Goal: Information Seeking & Learning: Learn about a topic

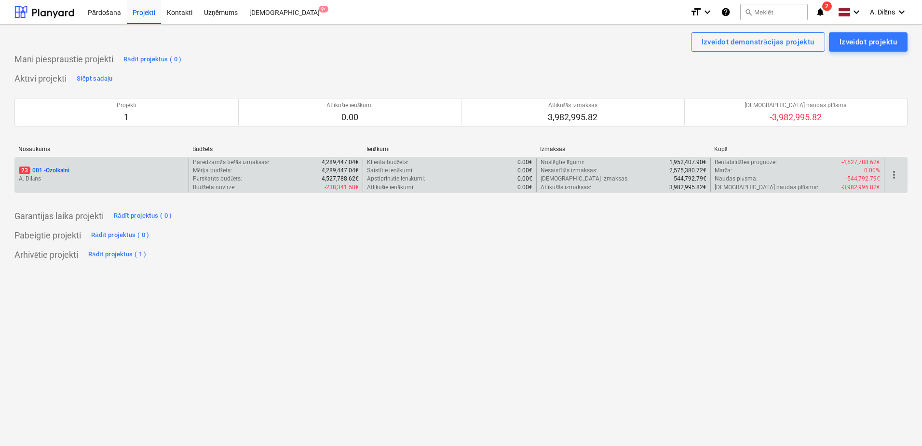
click at [105, 174] on div "23 001 - Ozolkalni" at bounding box center [102, 170] width 166 height 8
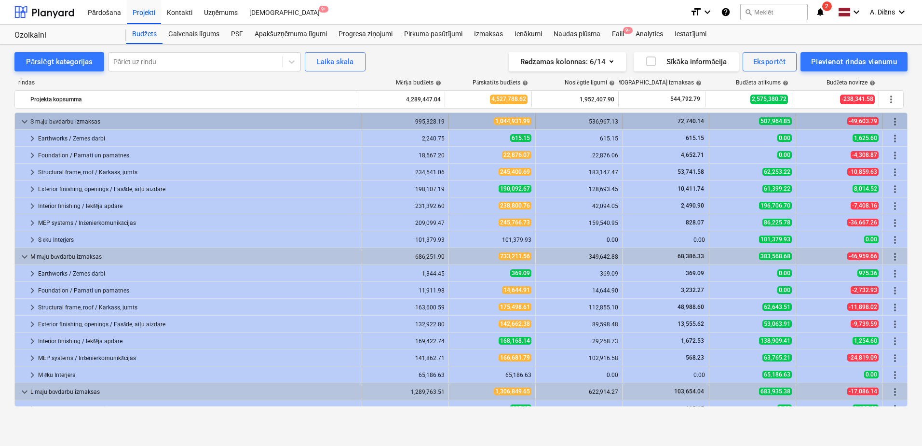
click at [25, 119] on span "keyboard_arrow_down" at bounding box center [25, 122] width 12 height 12
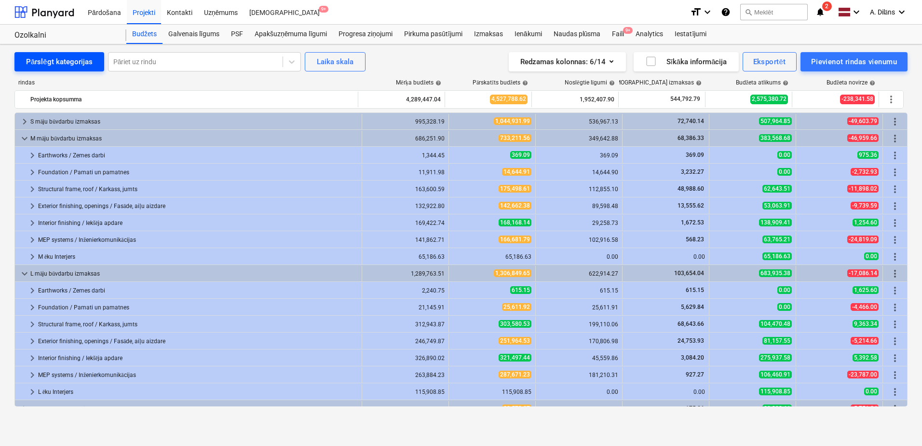
click at [44, 67] on div "Pārslēgt kategorijas" at bounding box center [59, 61] width 67 height 13
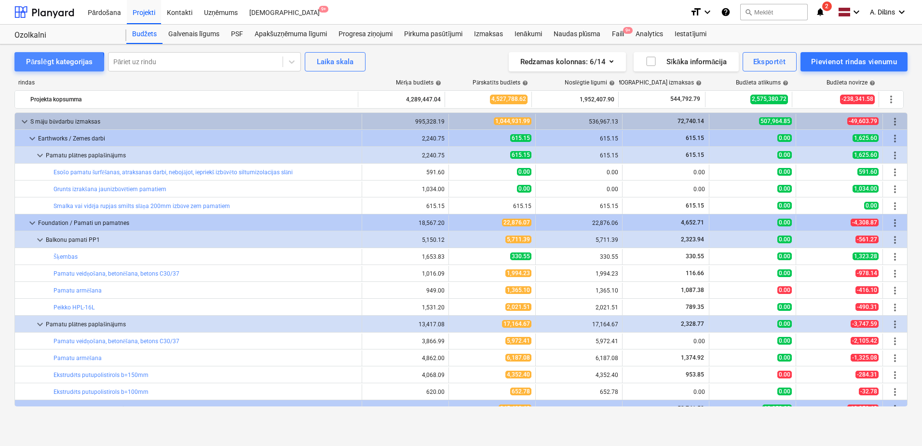
click at [44, 66] on div "Pārslēgt kategorijas" at bounding box center [59, 61] width 67 height 13
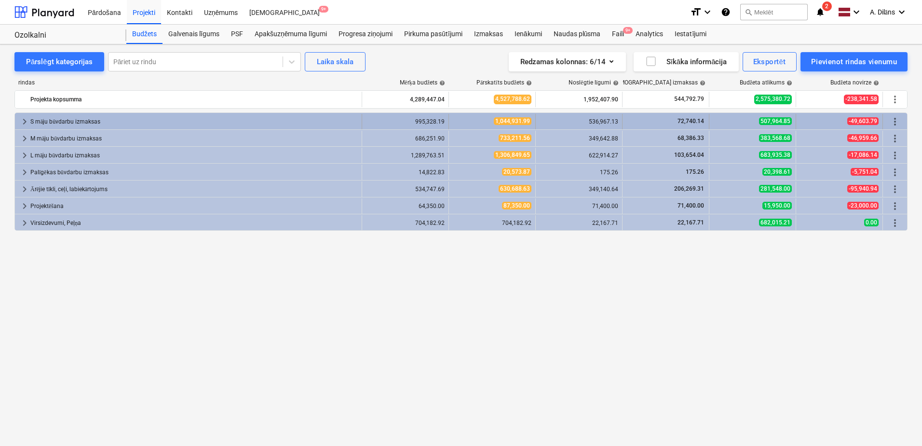
click at [50, 126] on div "S māju būvdarbu izmaksas" at bounding box center [194, 121] width 328 height 15
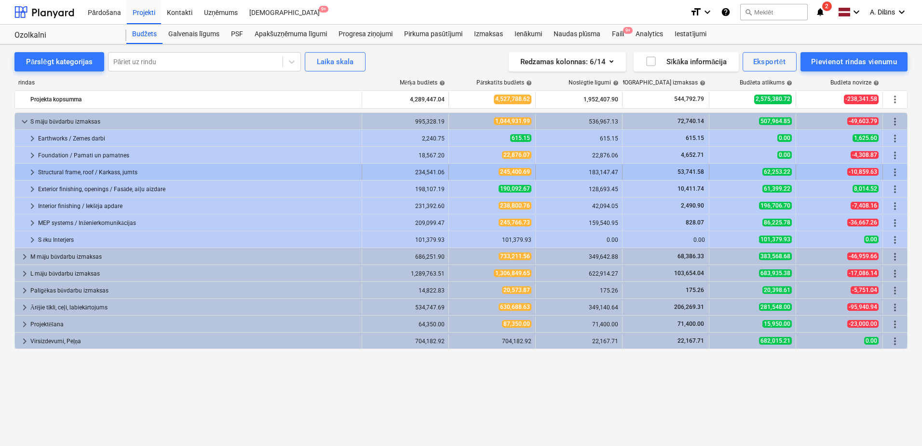
click at [66, 168] on div "Structural frame, roof / Karkass, jumts" at bounding box center [198, 171] width 320 height 15
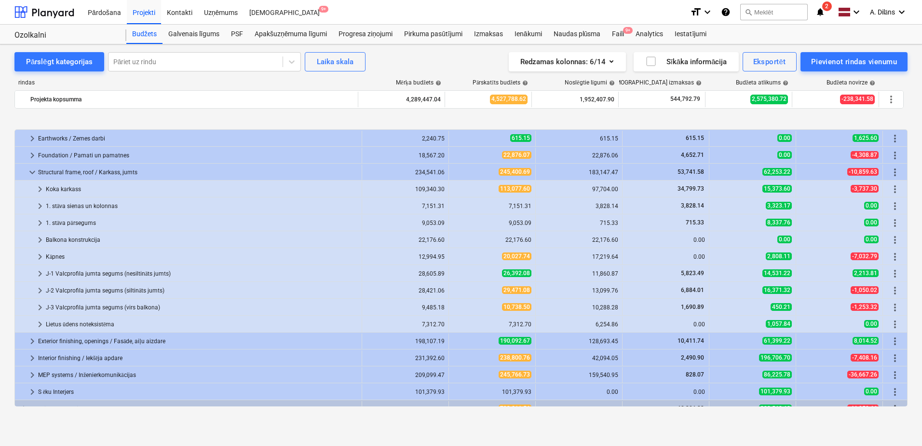
scroll to position [48, 0]
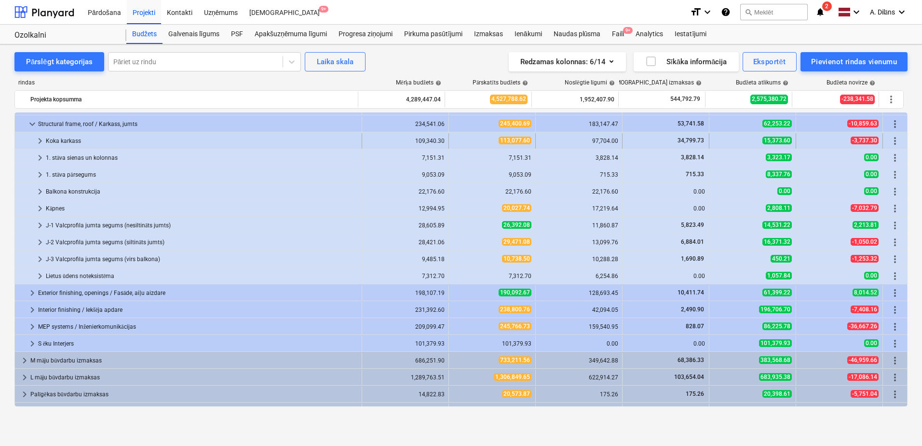
click at [46, 141] on div "Koka karkass" at bounding box center [202, 140] width 312 height 15
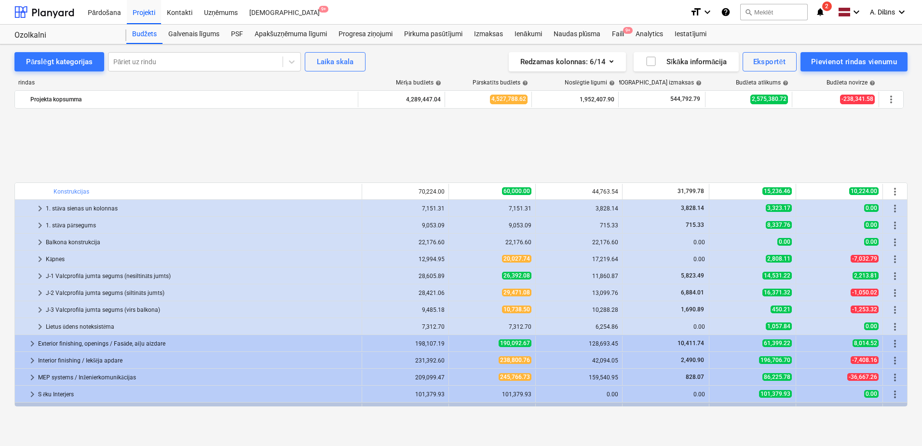
scroll to position [145, 0]
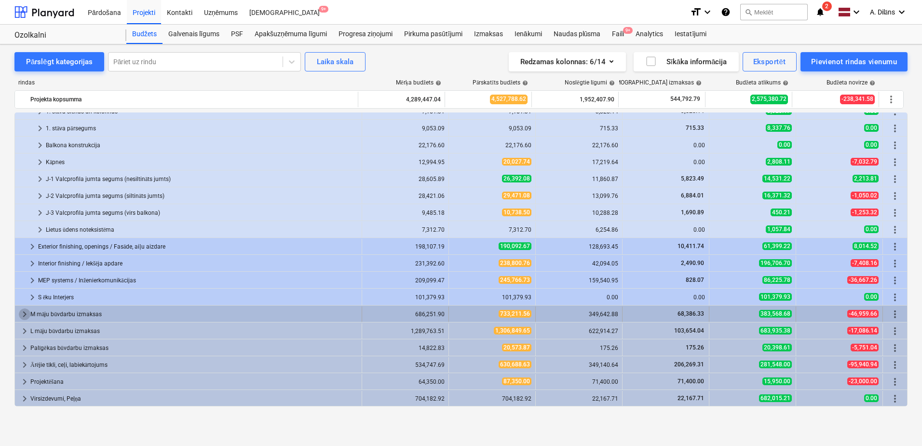
click at [25, 314] on span "keyboard_arrow_right" at bounding box center [25, 314] width 12 height 12
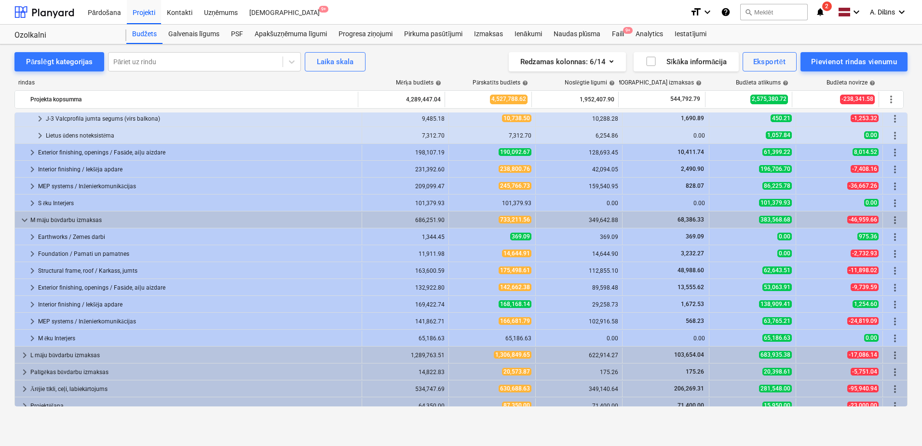
scroll to position [242, 0]
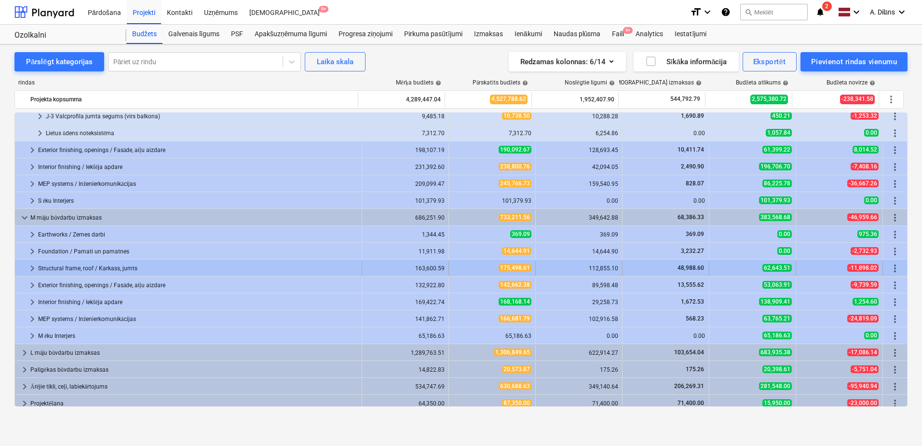
click at [30, 270] on span "keyboard_arrow_right" at bounding box center [33, 268] width 12 height 12
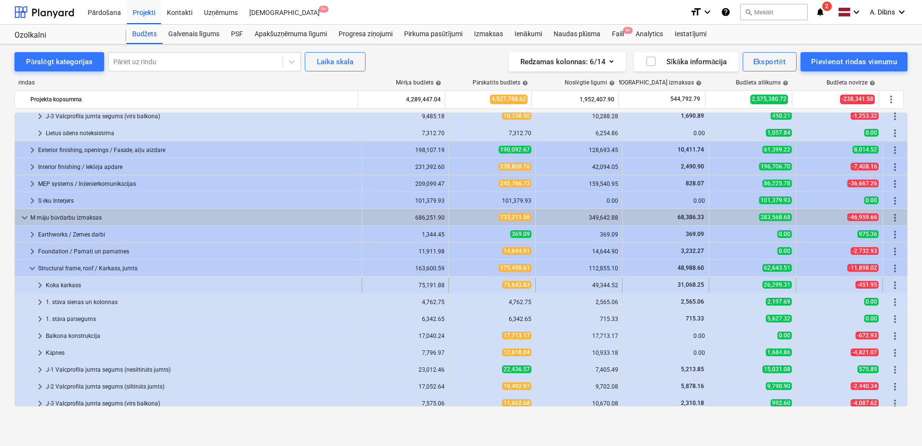
click at [38, 284] on span "keyboard_arrow_right" at bounding box center [40, 285] width 12 height 12
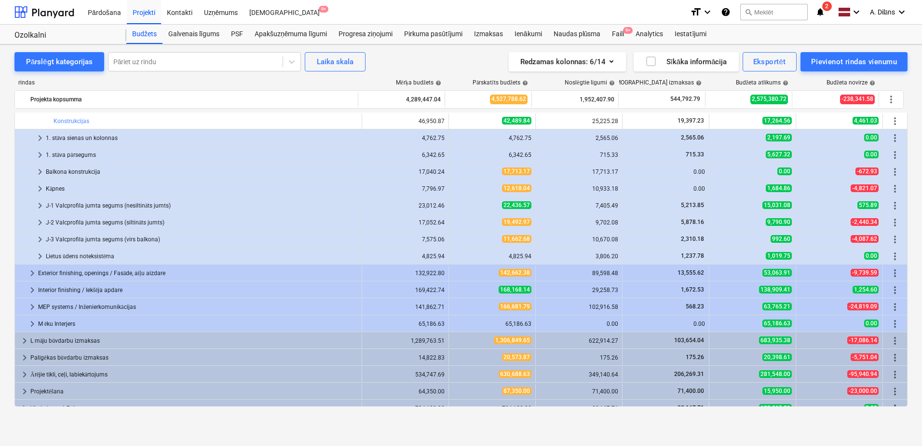
scroll to position [466, 0]
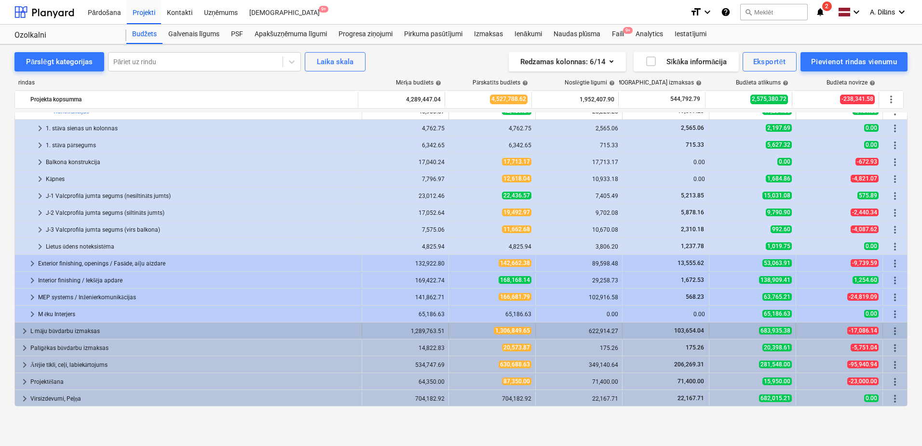
click at [86, 333] on div "L māju būvdarbu izmaksas" at bounding box center [194, 330] width 328 height 15
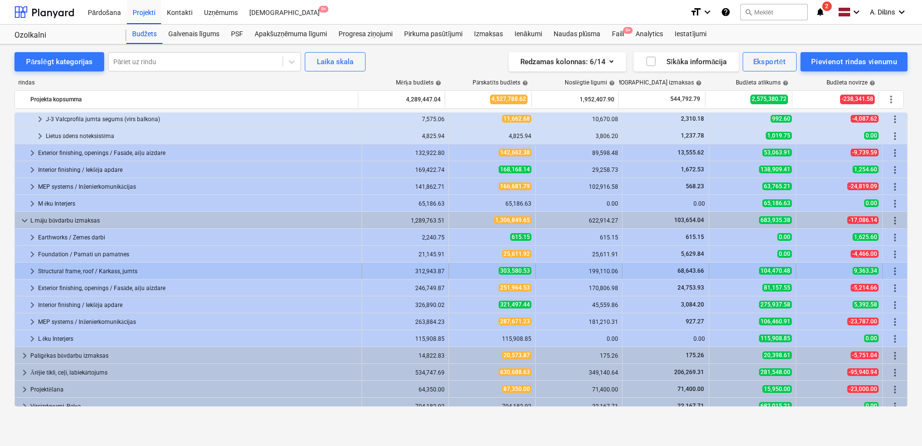
scroll to position [584, 0]
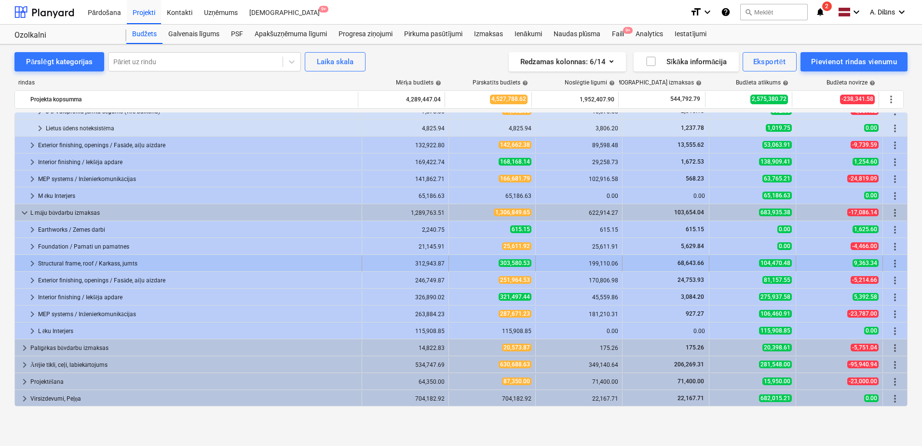
click at [63, 260] on div "Structural frame, roof / Karkass, jumts" at bounding box center [198, 263] width 320 height 15
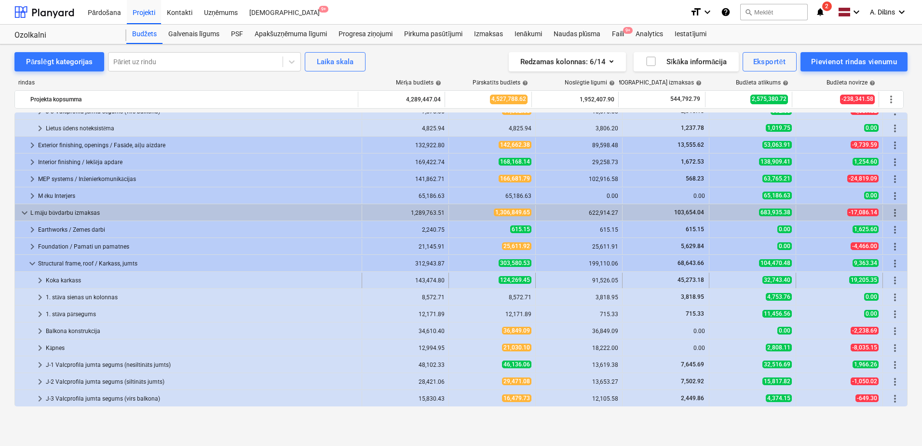
click at [61, 277] on div "Koka karkass" at bounding box center [202, 280] width 312 height 15
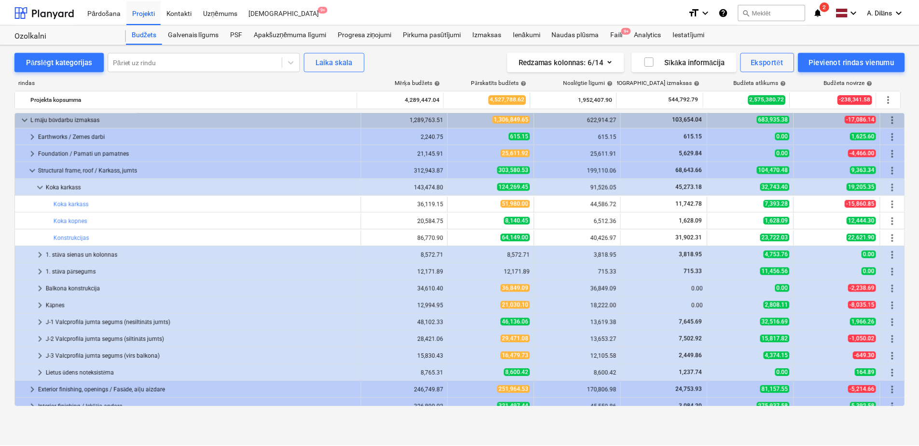
scroll to position [681, 0]
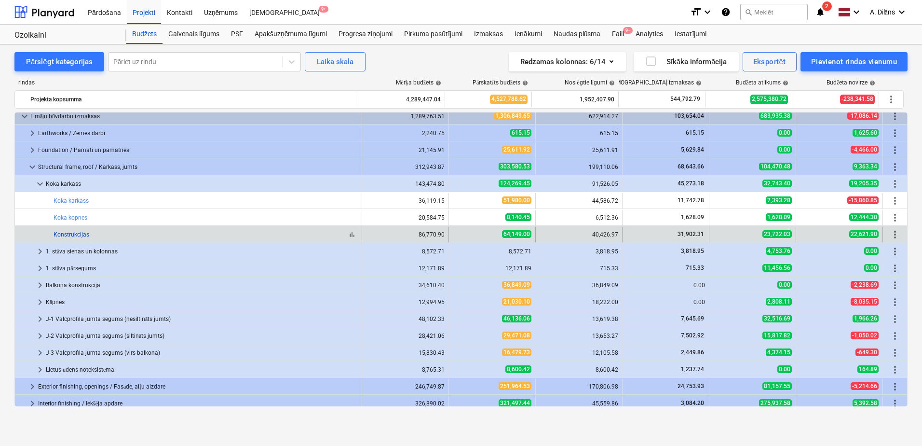
click at [73, 233] on link "Konstrukcijas" at bounding box center [72, 234] width 36 height 7
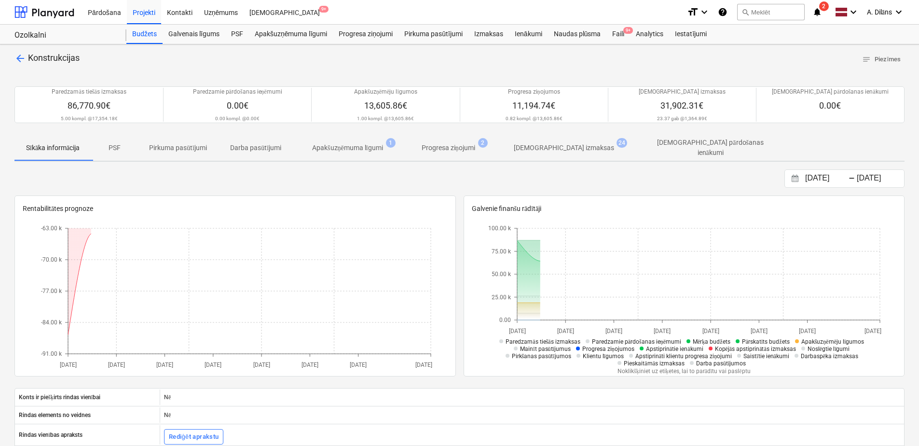
click at [359, 145] on p "Apakšuzņēmuma līgumi" at bounding box center [347, 148] width 71 height 10
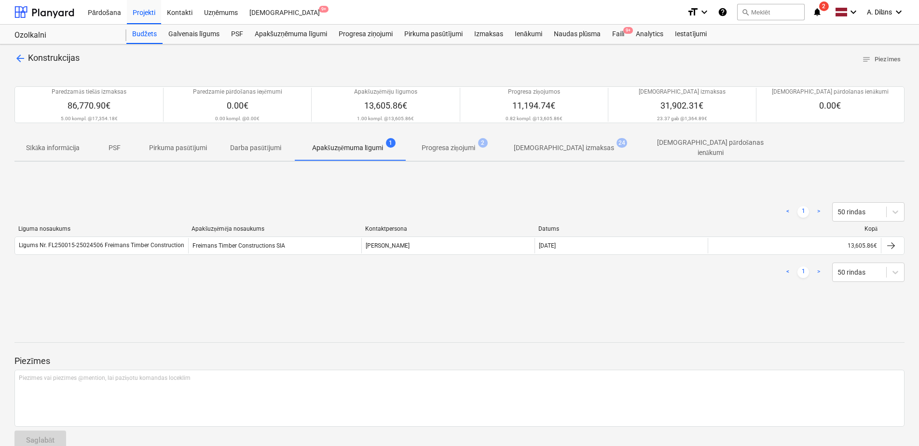
click at [439, 149] on p "Progresa ziņojumi" at bounding box center [449, 148] width 54 height 10
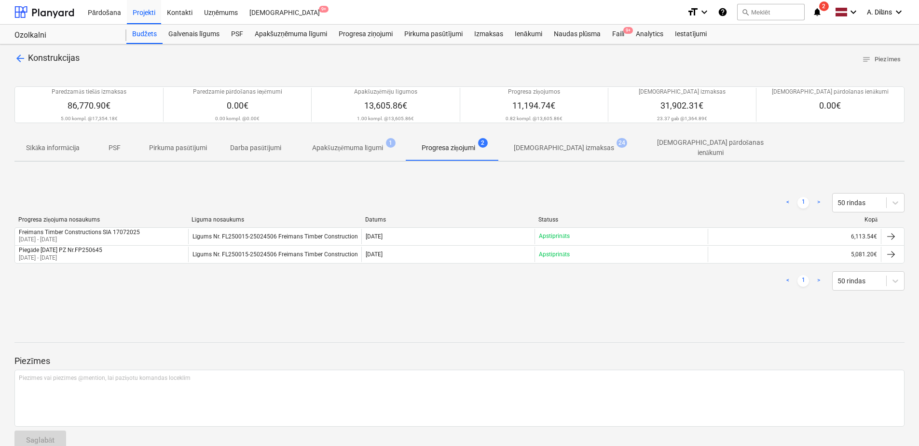
click at [553, 153] on span "[DEMOGRAPHIC_DATA] izmaksas 24" at bounding box center [563, 147] width 139 height 17
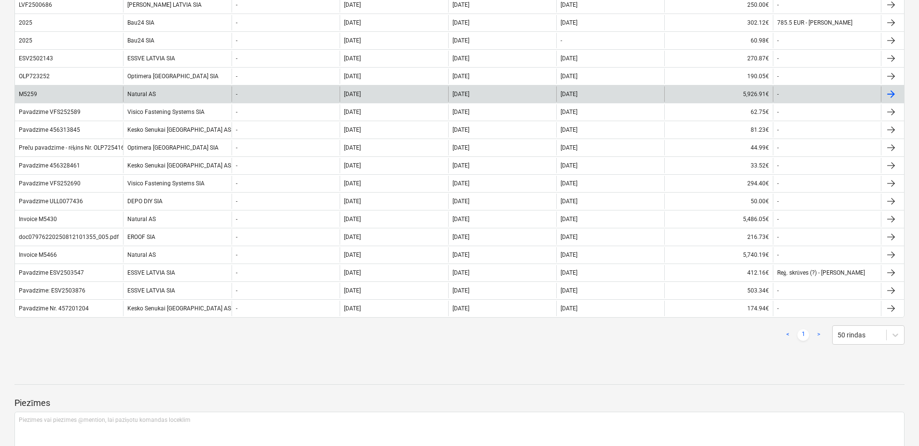
scroll to position [434, 0]
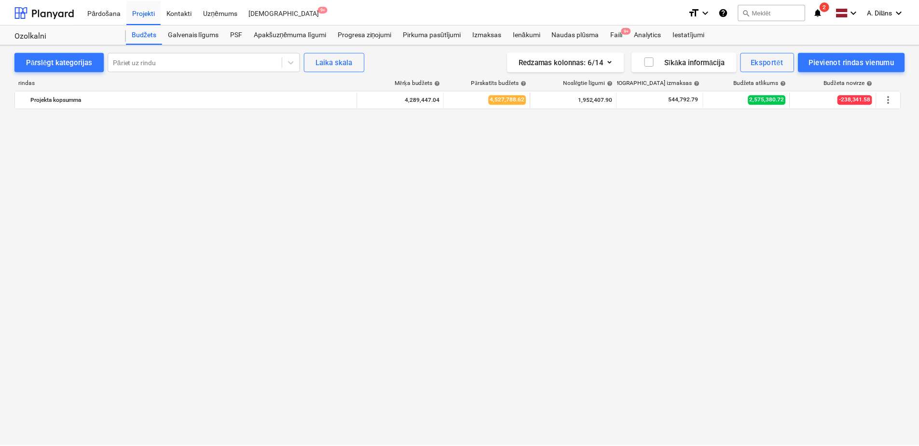
scroll to position [681, 0]
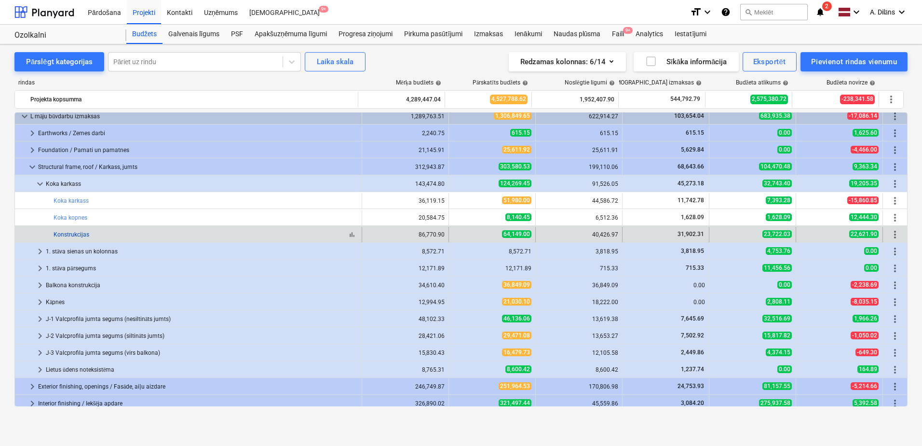
click at [80, 233] on link "Konstrukcijas" at bounding box center [72, 234] width 36 height 7
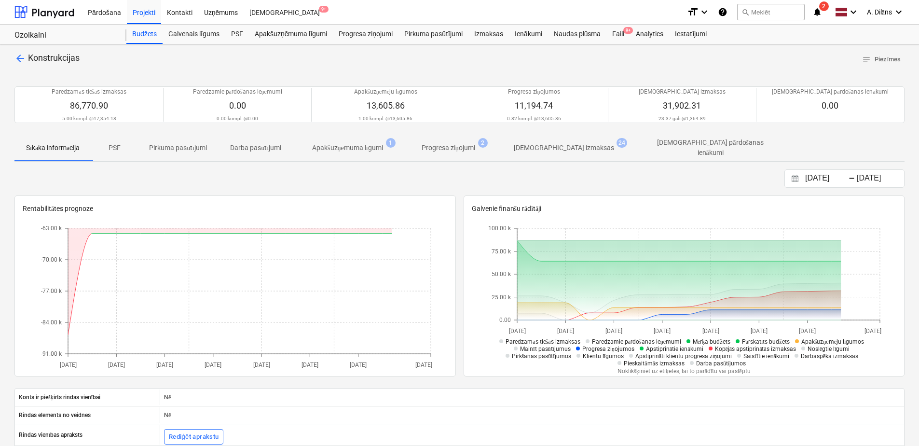
click at [551, 145] on p "[DEMOGRAPHIC_DATA] izmaksas" at bounding box center [564, 148] width 100 height 10
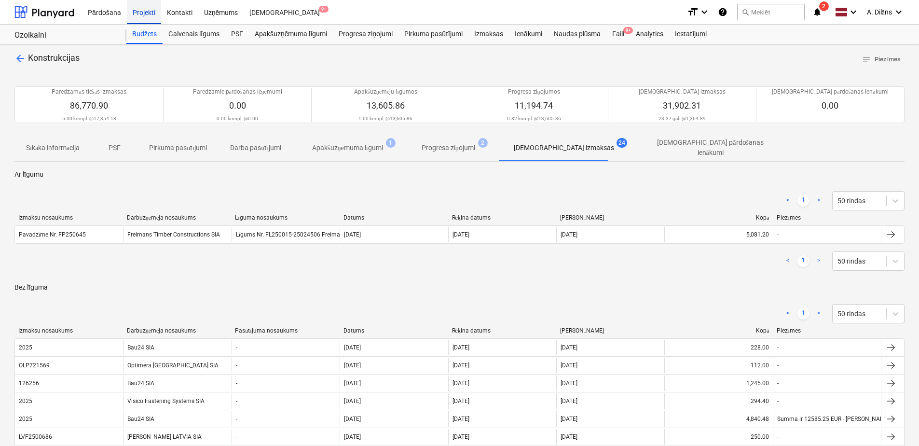
click at [140, 23] on div "Projekti" at bounding box center [144, 12] width 34 height 25
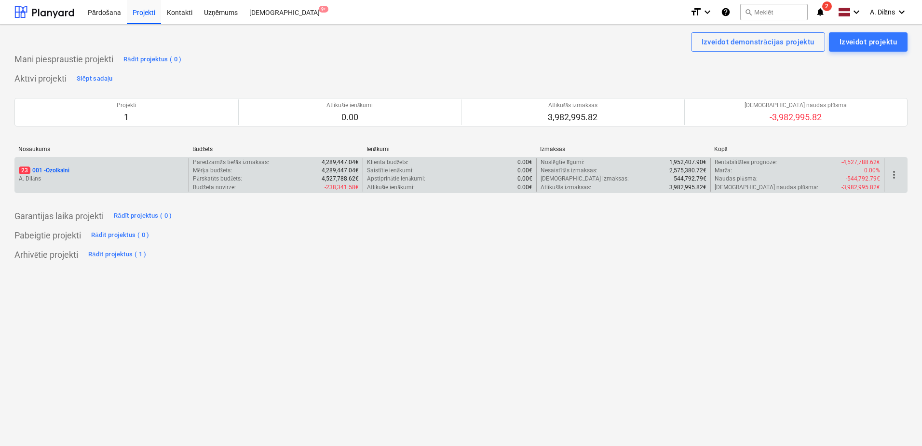
click at [127, 164] on div "23 001 - Ozolkalni A. Dilāns" at bounding box center [102, 174] width 174 height 33
click at [128, 177] on p "A. Dilāns" at bounding box center [102, 179] width 166 height 8
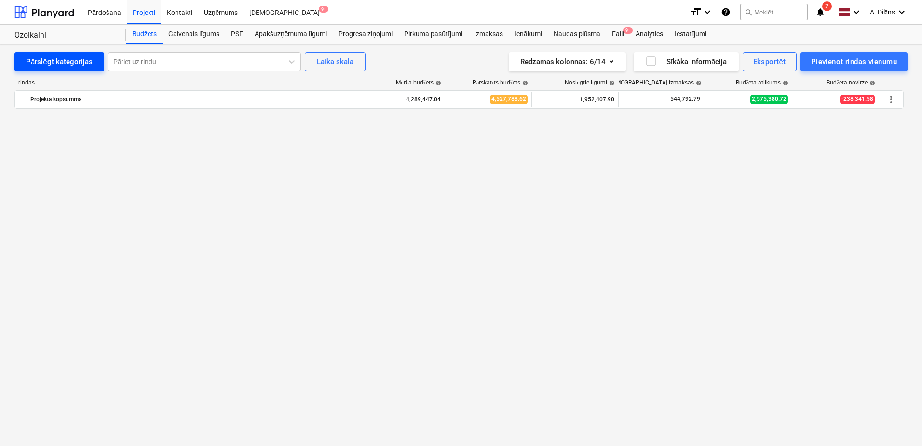
scroll to position [681, 0]
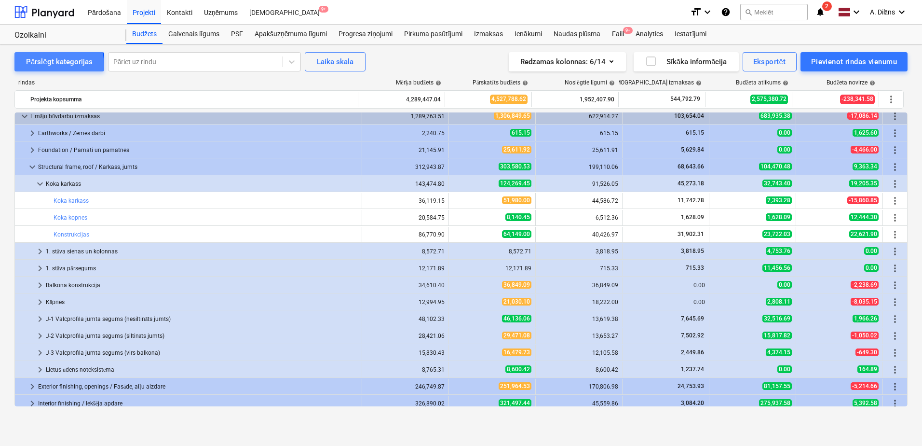
click at [32, 67] on div "Pārslēgt kategorijas" at bounding box center [59, 61] width 67 height 13
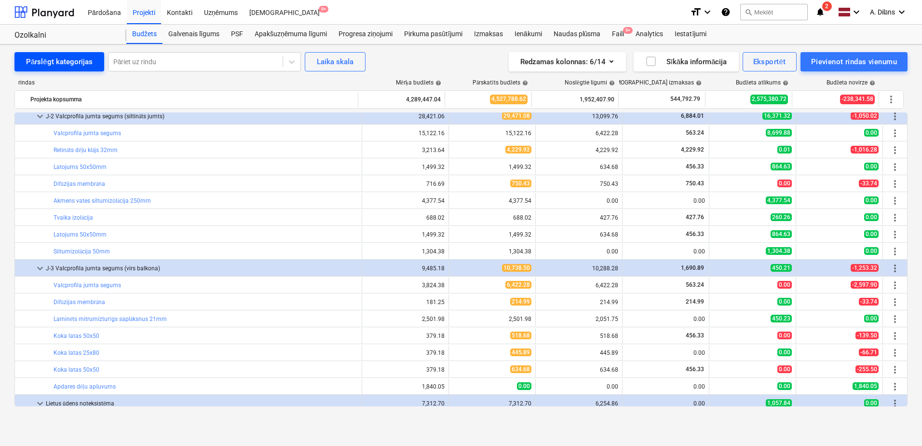
click at [37, 65] on div "Pārslēgt kategorijas" at bounding box center [59, 61] width 67 height 13
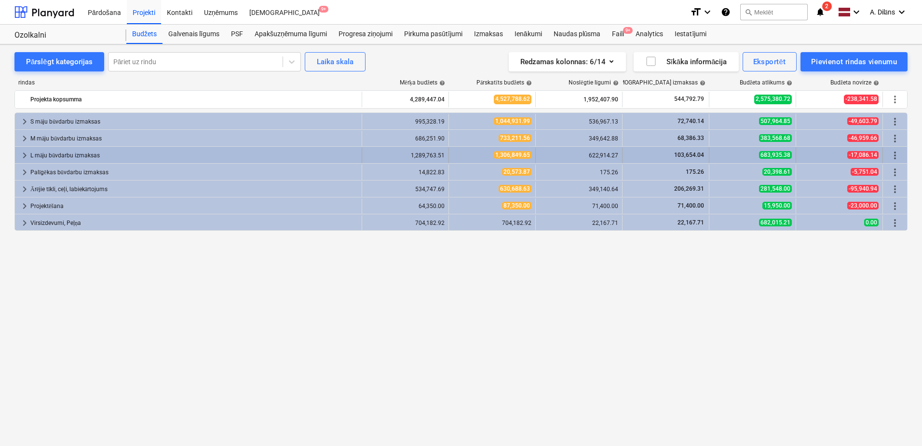
click at [90, 156] on div "L māju būvdarbu izmaksas" at bounding box center [194, 155] width 328 height 15
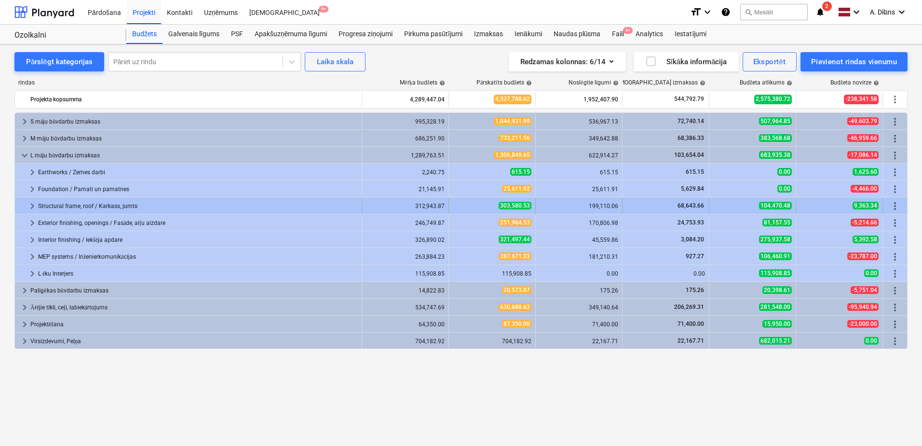
click at [32, 206] on span "keyboard_arrow_right" at bounding box center [33, 206] width 12 height 12
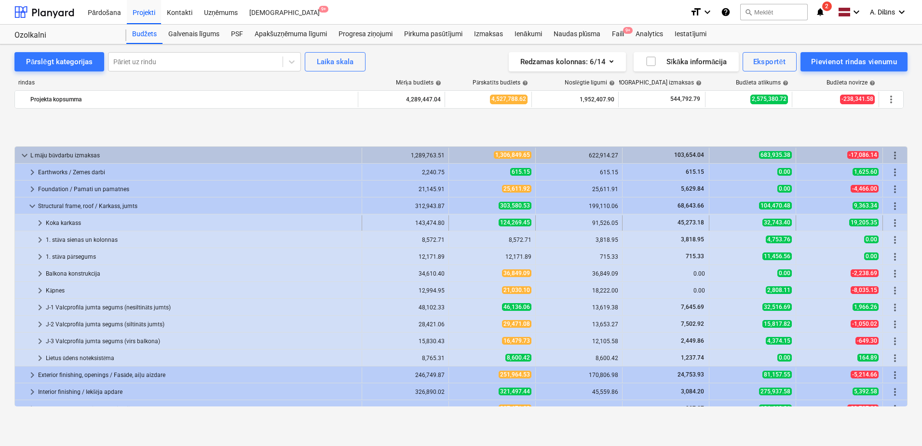
click at [40, 222] on span "keyboard_arrow_right" at bounding box center [40, 223] width 12 height 12
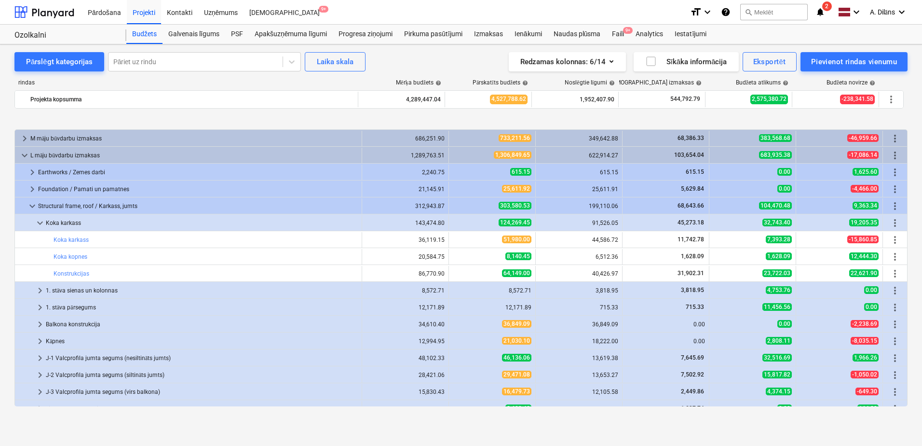
scroll to position [48, 0]
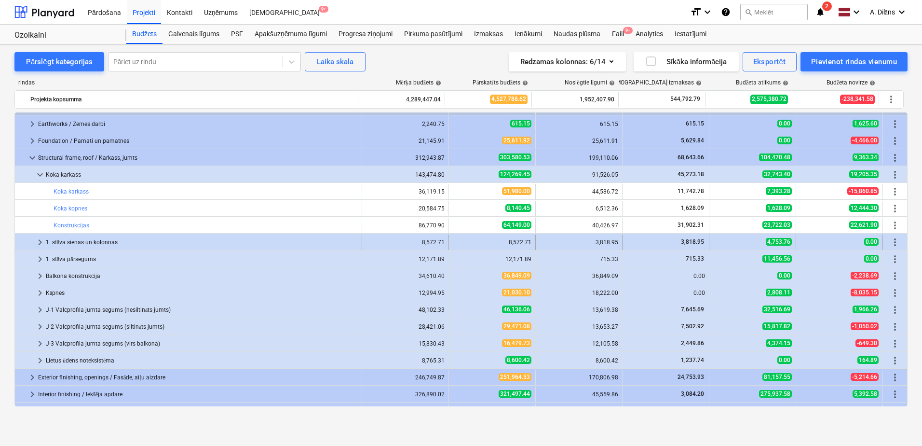
click at [43, 244] on span "keyboard_arrow_right" at bounding box center [40, 242] width 12 height 12
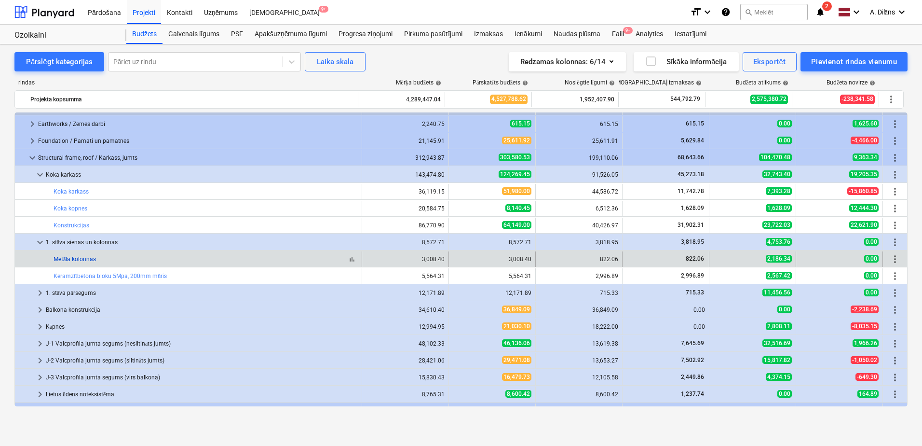
click at [88, 257] on link "Metāla kolonnas" at bounding box center [75, 259] width 42 height 7
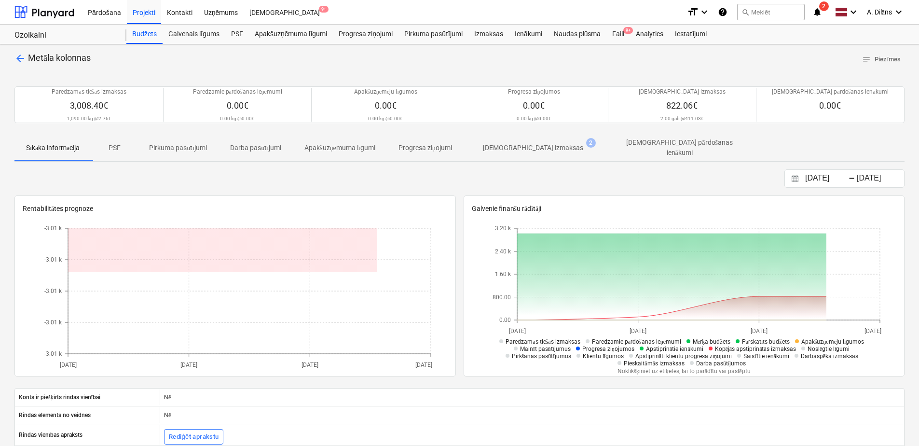
click at [531, 147] on p "[DEMOGRAPHIC_DATA] izmaksas" at bounding box center [533, 148] width 100 height 10
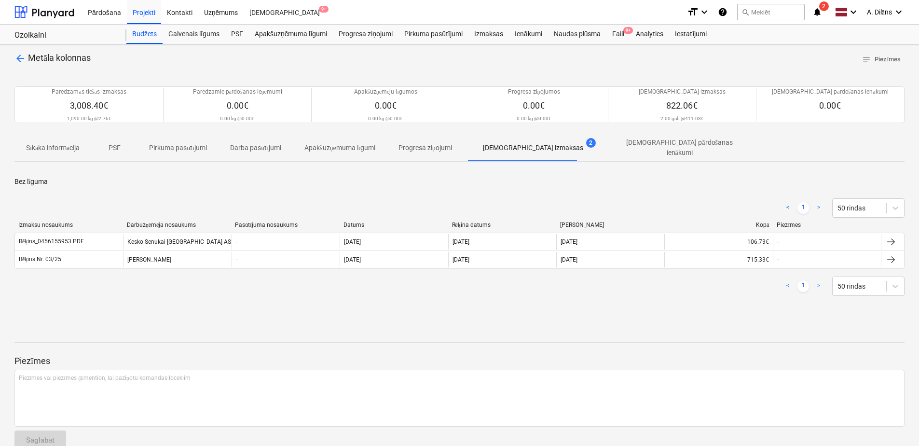
click at [24, 58] on span "arrow_back" at bounding box center [20, 59] width 12 height 12
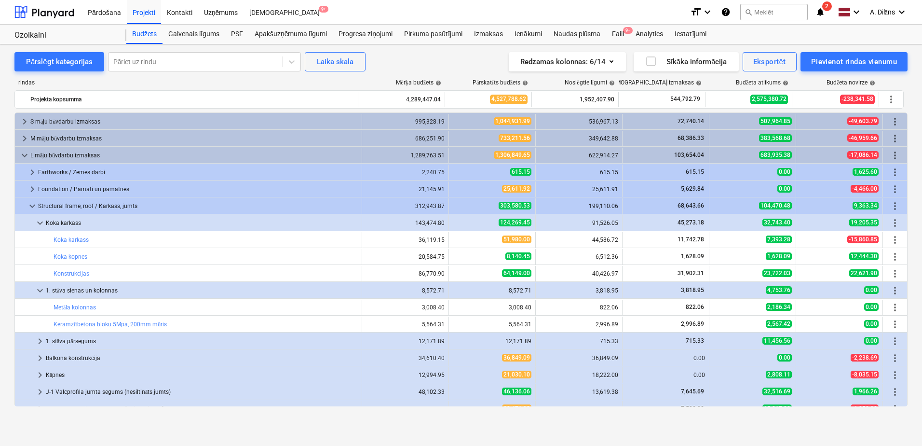
scroll to position [48, 0]
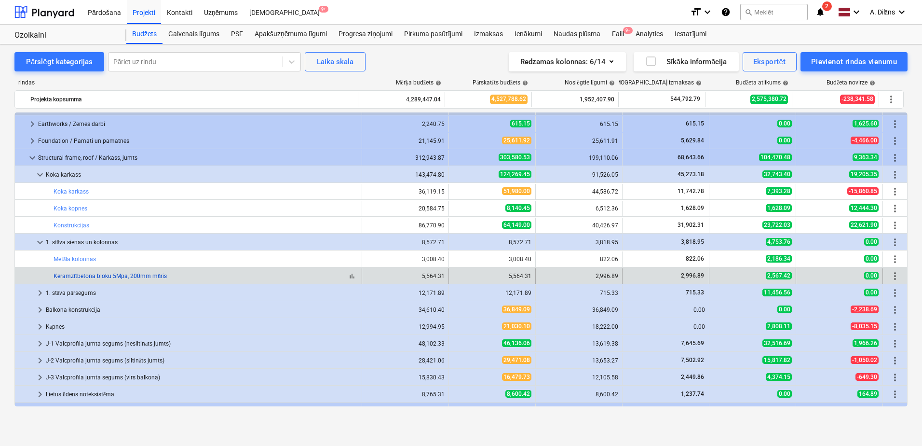
click at [154, 275] on link "Keramzītbetona bloku 5Mpa, 200mm mūris" at bounding box center [110, 276] width 113 height 7
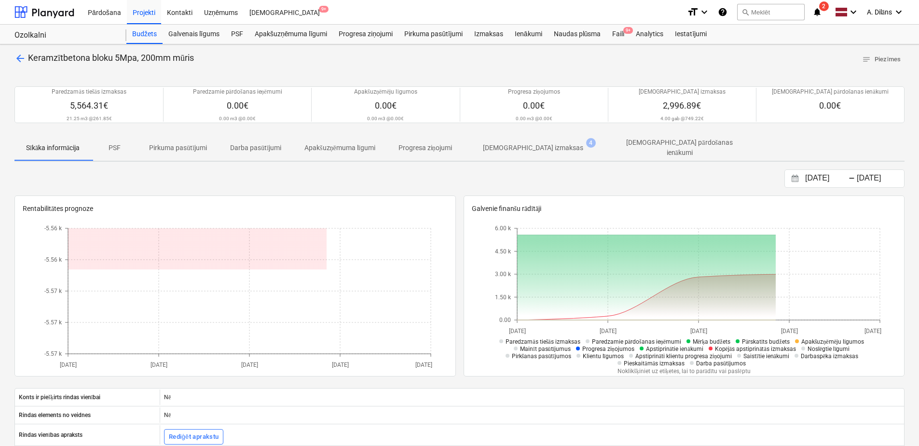
click at [535, 149] on p "[DEMOGRAPHIC_DATA] izmaksas" at bounding box center [533, 148] width 100 height 10
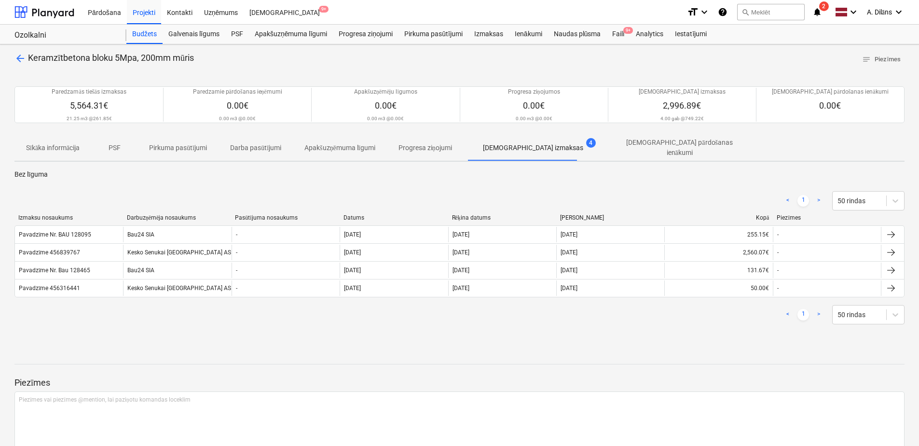
click at [16, 55] on span "arrow_back" at bounding box center [20, 59] width 12 height 12
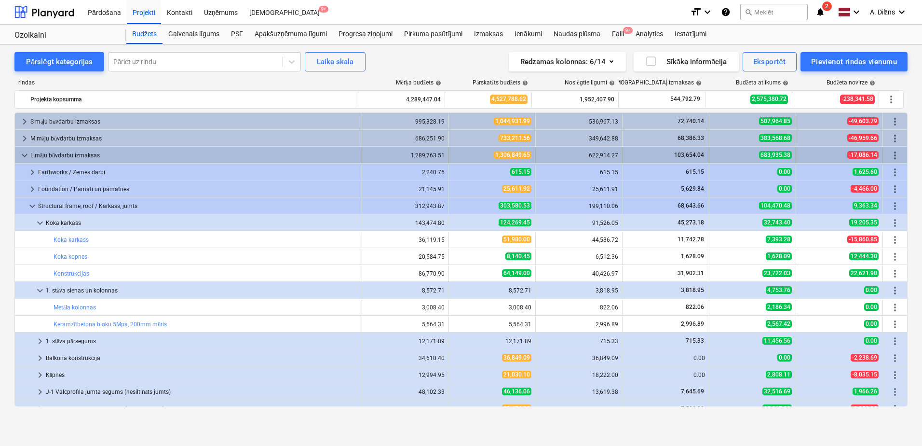
click at [20, 154] on span "keyboard_arrow_down" at bounding box center [25, 156] width 12 height 12
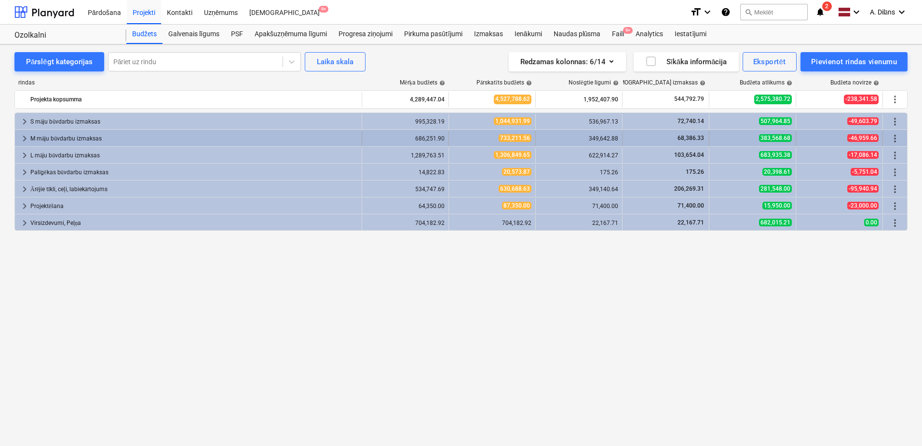
click at [24, 138] on span "keyboard_arrow_right" at bounding box center [25, 139] width 12 height 12
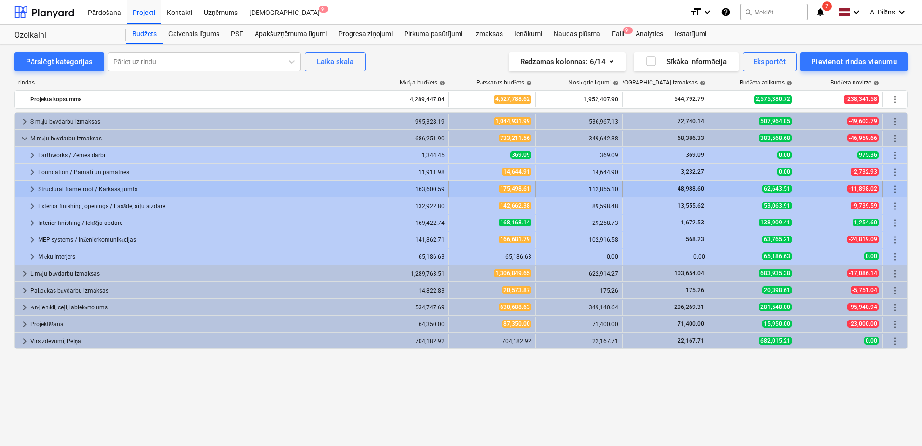
click at [34, 189] on span "keyboard_arrow_right" at bounding box center [33, 189] width 12 height 12
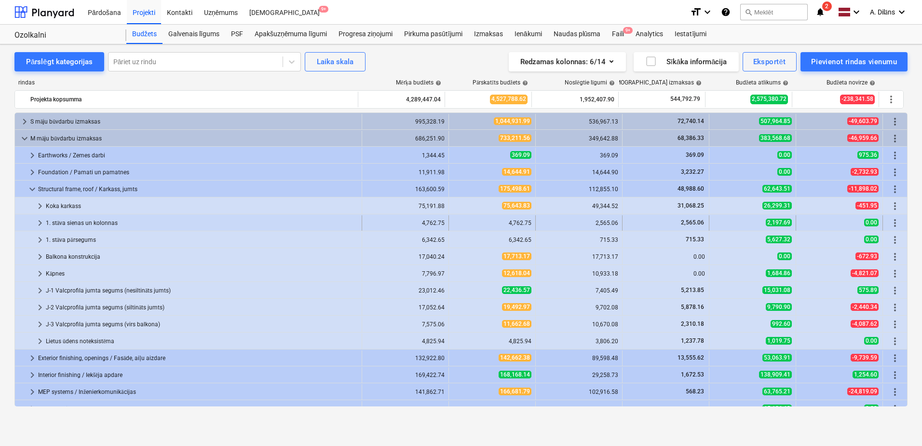
click at [37, 220] on span "keyboard_arrow_right" at bounding box center [40, 223] width 12 height 12
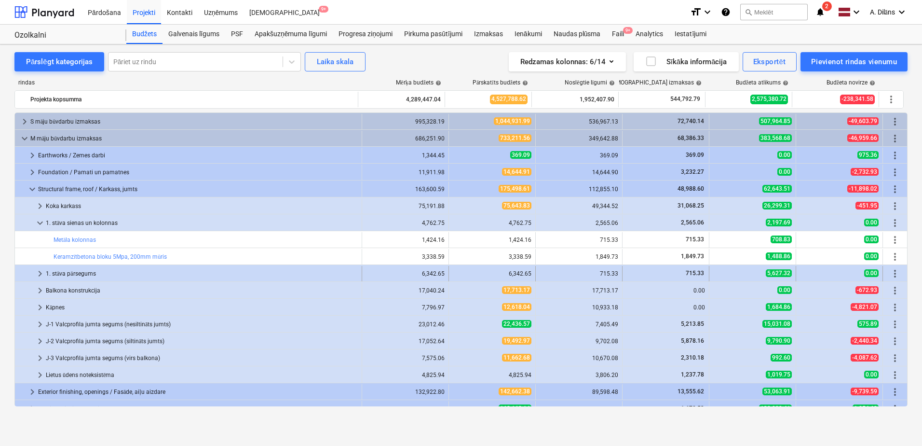
click at [39, 274] on span "keyboard_arrow_right" at bounding box center [40, 274] width 12 height 12
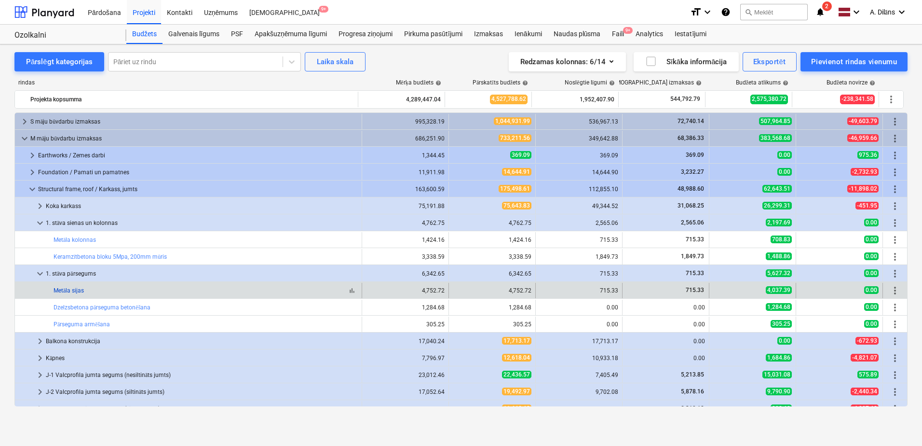
click at [72, 288] on link "Metāla sijas" at bounding box center [69, 290] width 30 height 7
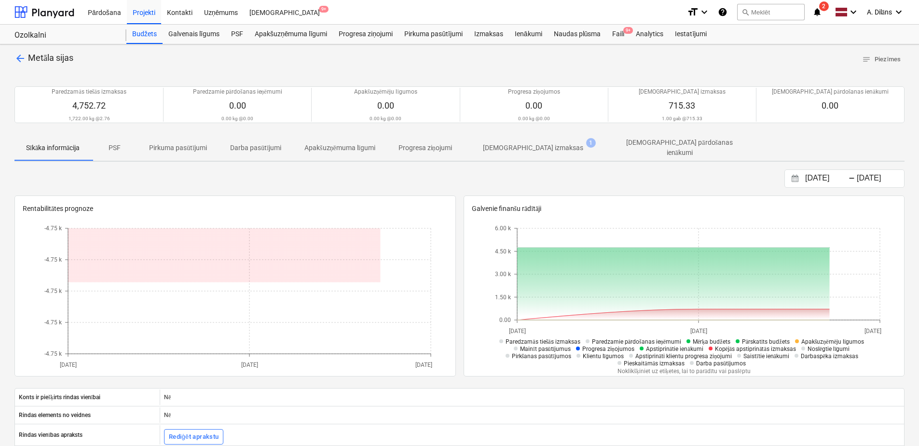
click at [523, 144] on p "[DEMOGRAPHIC_DATA] izmaksas" at bounding box center [533, 148] width 100 height 10
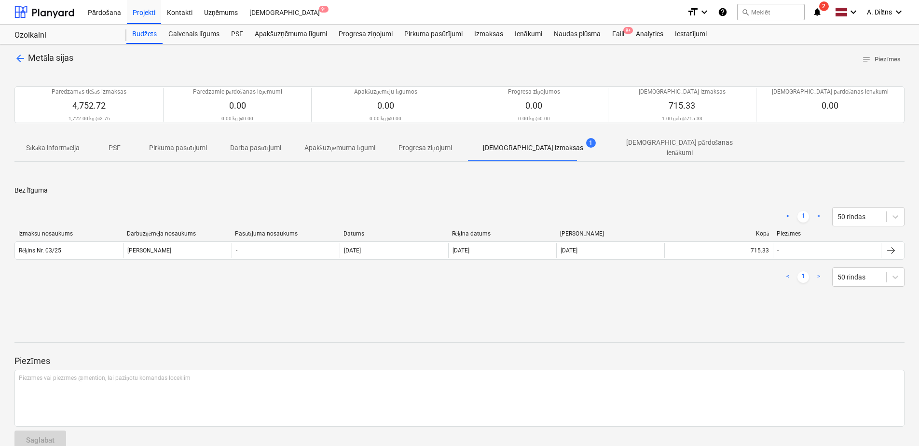
drag, startPoint x: 33, startPoint y: 58, endPoint x: 19, endPoint y: 52, distance: 15.1
click at [32, 58] on span "Metāla sijas" at bounding box center [50, 58] width 45 height 10
click at [17, 53] on span "arrow_back" at bounding box center [20, 59] width 12 height 12
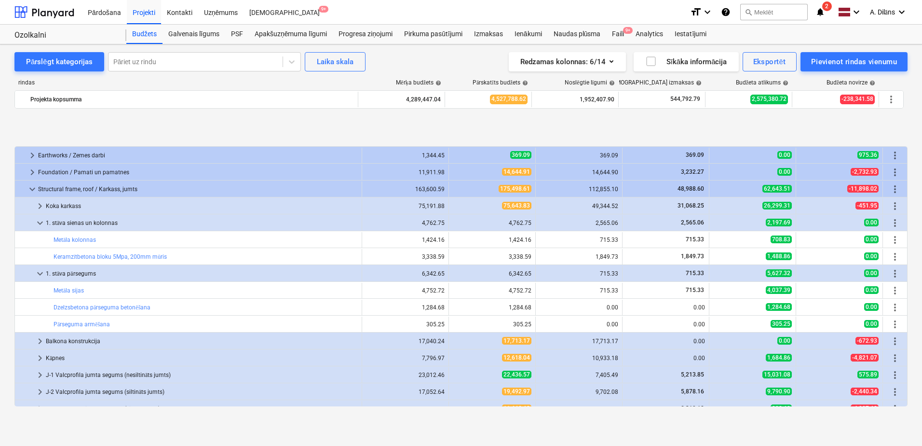
scroll to position [96, 0]
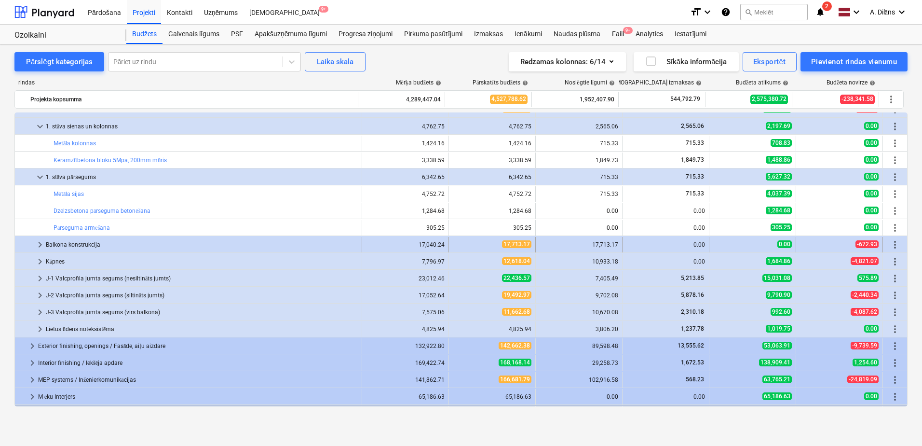
click at [39, 244] on span "keyboard_arrow_right" at bounding box center [40, 245] width 12 height 12
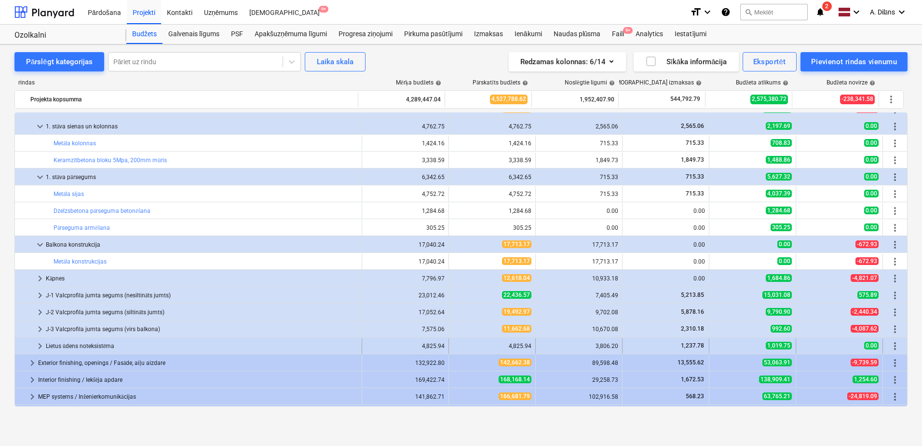
click at [39, 349] on span "keyboard_arrow_right" at bounding box center [40, 346] width 12 height 12
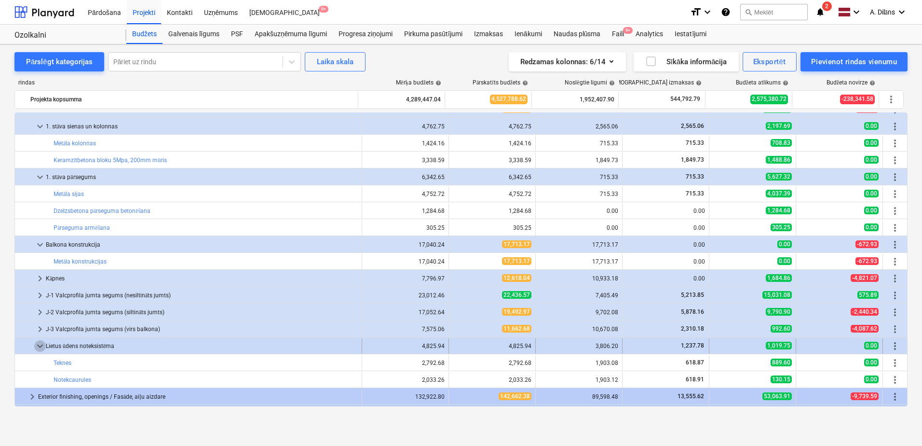
click at [39, 345] on span "keyboard_arrow_down" at bounding box center [40, 346] width 12 height 12
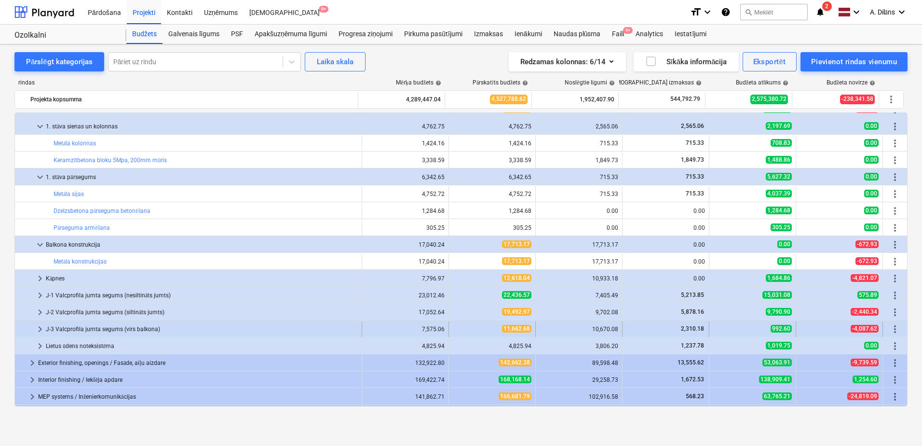
click at [40, 324] on span "keyboard_arrow_right" at bounding box center [40, 329] width 12 height 12
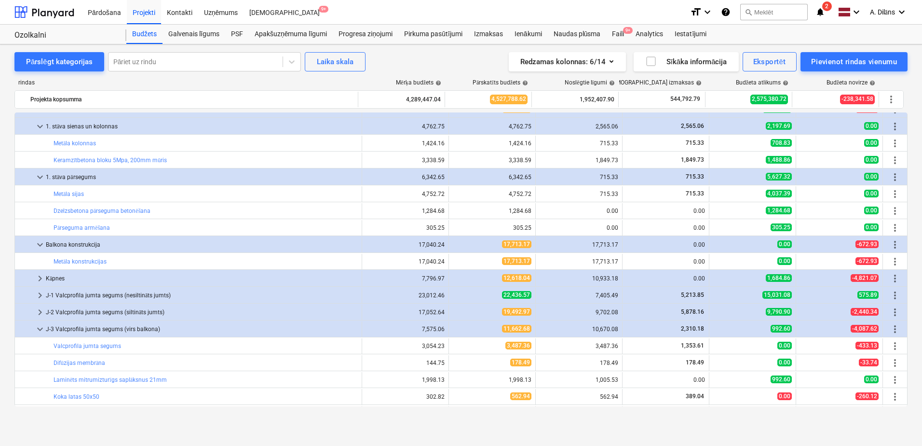
click at [40, 324] on span "keyboard_arrow_down" at bounding box center [40, 329] width 12 height 12
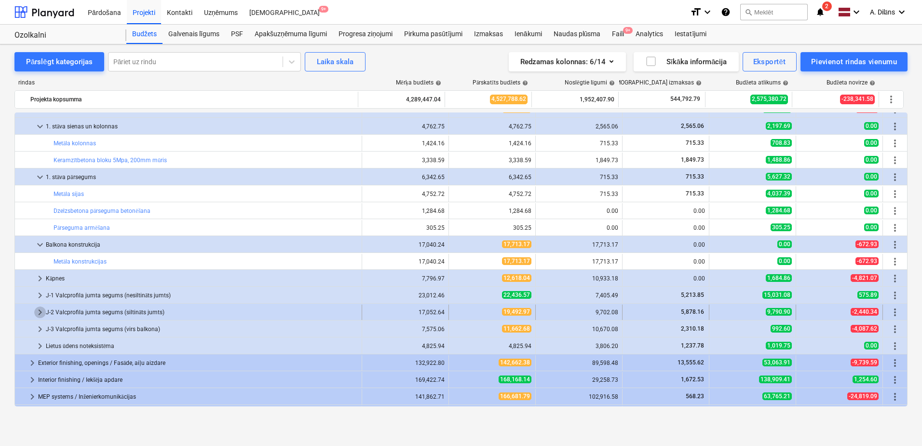
click at [43, 306] on span "keyboard_arrow_right" at bounding box center [40, 312] width 12 height 12
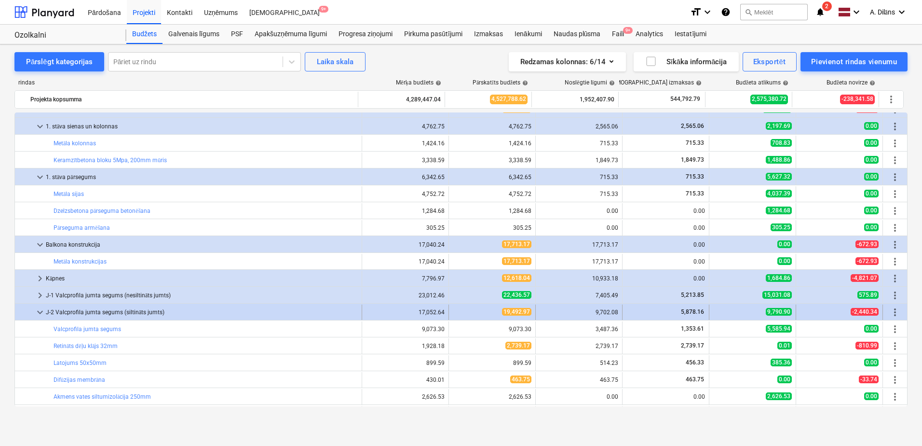
click at [41, 308] on span "keyboard_arrow_down" at bounding box center [40, 312] width 12 height 12
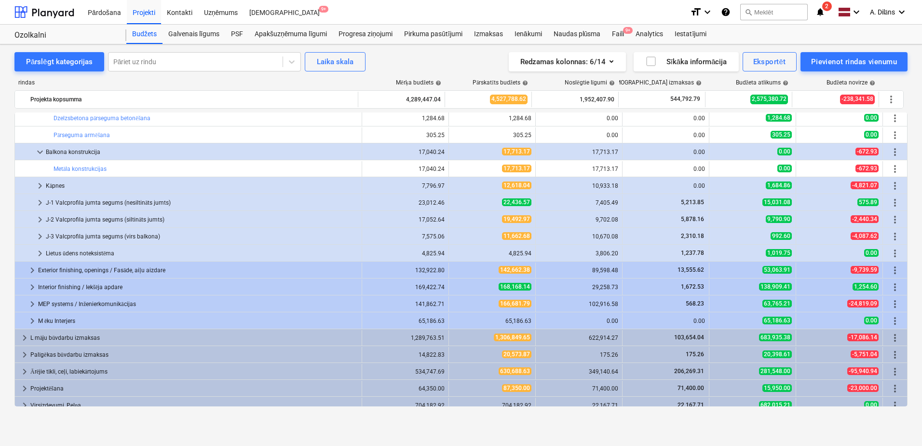
scroll to position [196, 0]
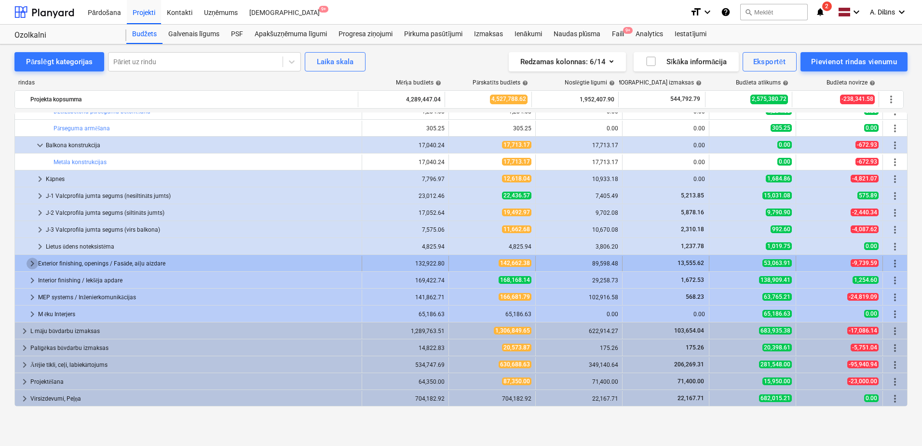
click at [31, 262] on span "keyboard_arrow_right" at bounding box center [33, 264] width 12 height 12
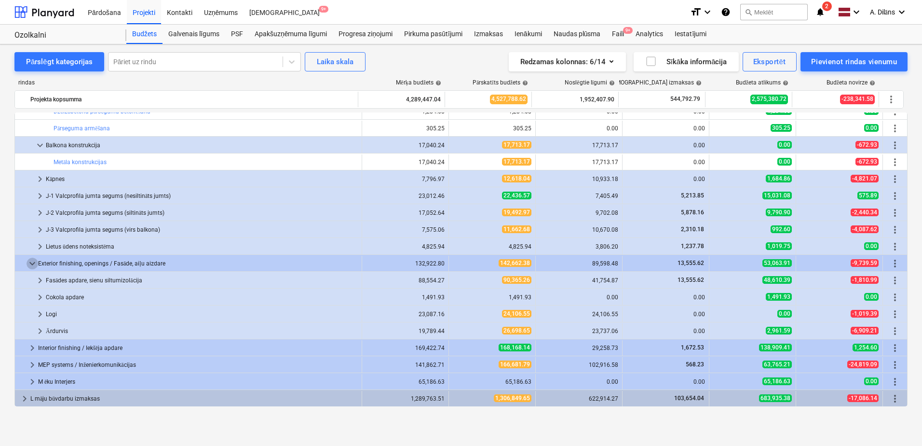
click at [31, 262] on span "keyboard_arrow_down" at bounding box center [33, 264] width 12 height 12
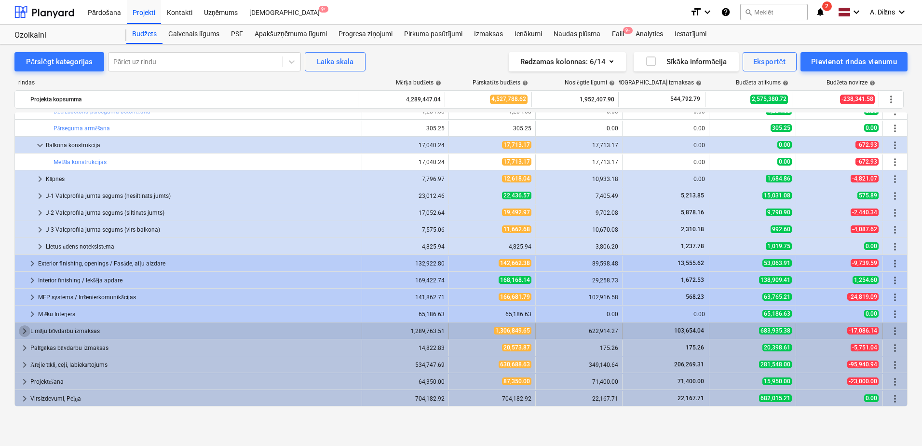
click at [25, 329] on span "keyboard_arrow_right" at bounding box center [25, 331] width 12 height 12
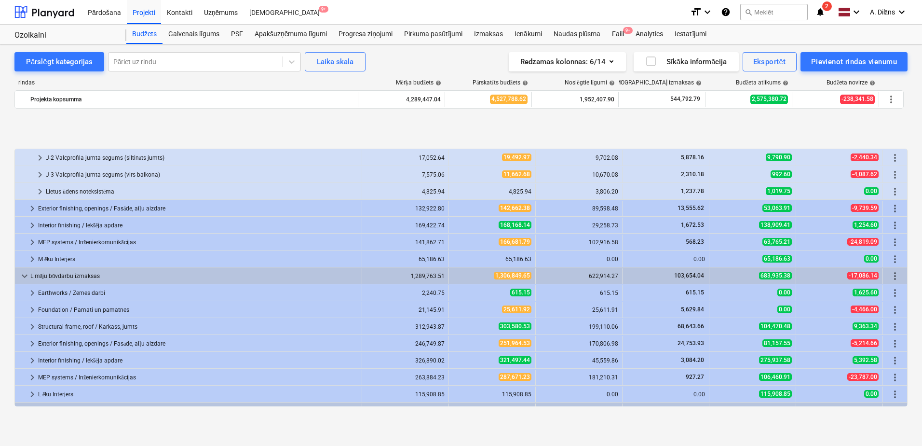
scroll to position [314, 0]
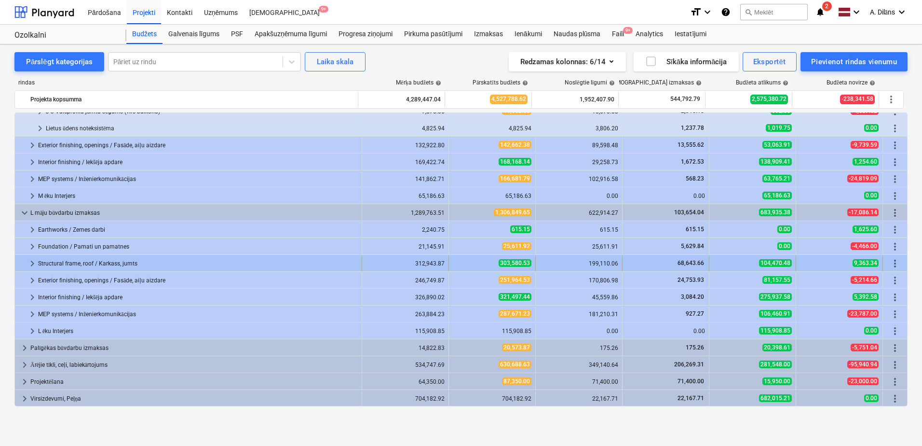
click at [31, 261] on span "keyboard_arrow_right" at bounding box center [33, 264] width 12 height 12
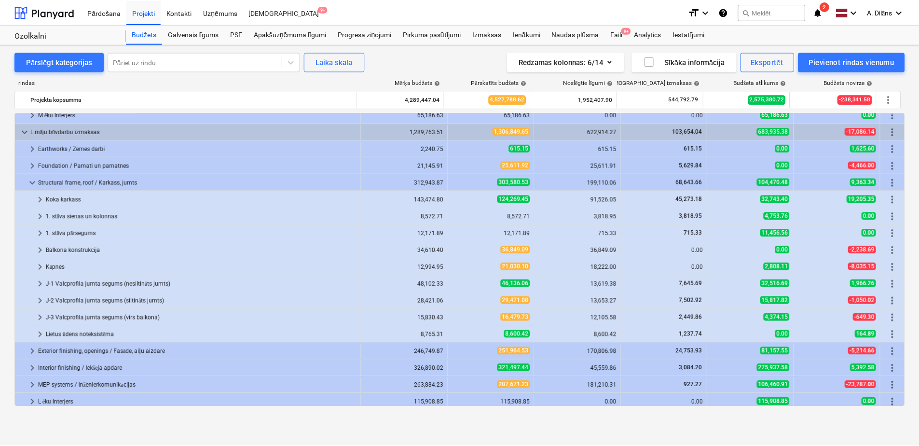
scroll to position [411, 0]
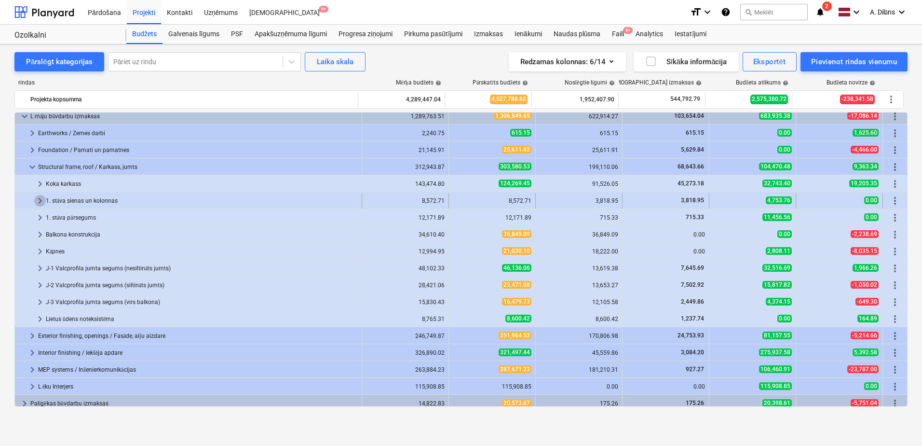
click at [41, 199] on span "keyboard_arrow_right" at bounding box center [40, 201] width 12 height 12
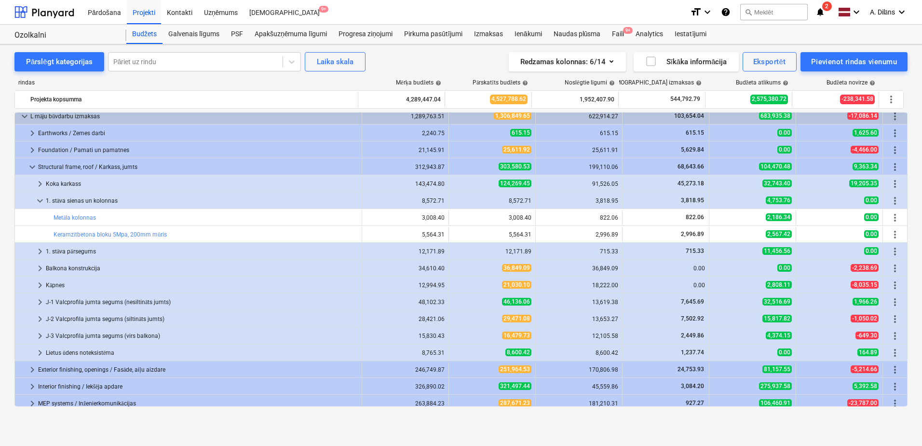
click at [41, 199] on span "keyboard_arrow_down" at bounding box center [40, 201] width 12 height 12
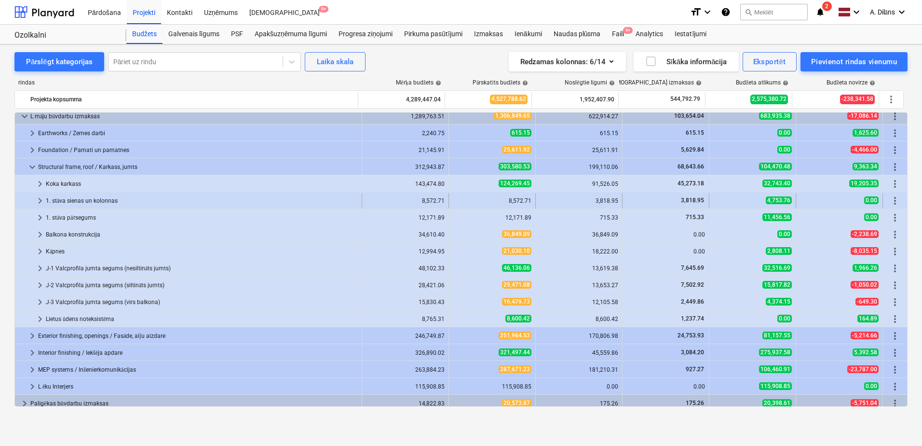
click at [41, 200] on span "keyboard_arrow_right" at bounding box center [40, 201] width 12 height 12
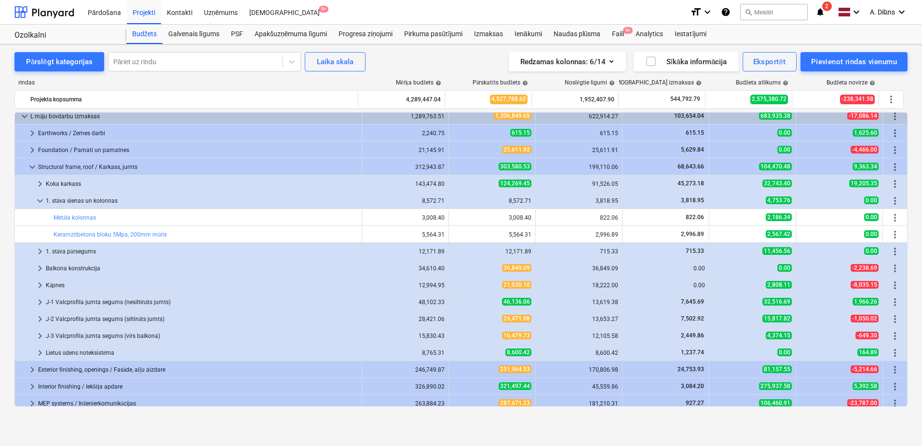
click at [41, 200] on span "keyboard_arrow_down" at bounding box center [40, 201] width 12 height 12
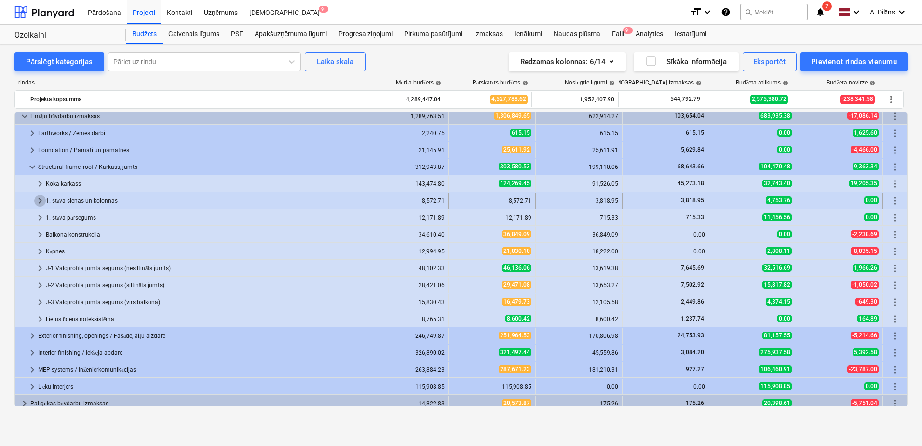
click at [41, 204] on span "keyboard_arrow_right" at bounding box center [40, 201] width 12 height 12
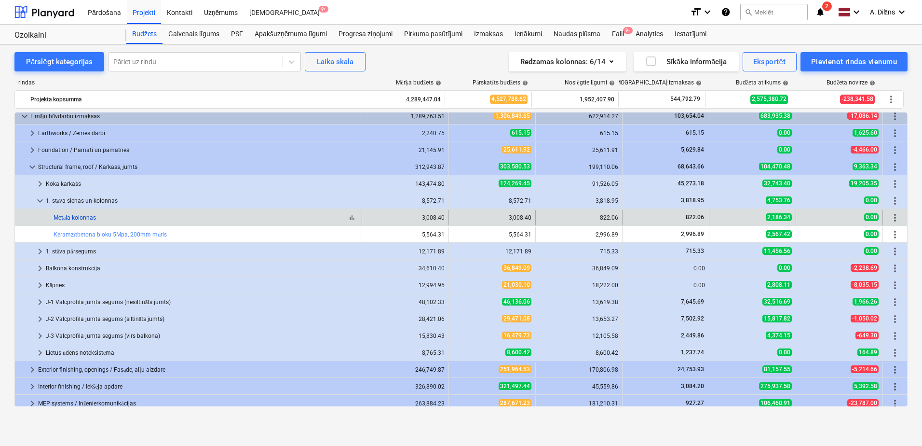
click at [68, 218] on link "Metāla kolonnas" at bounding box center [75, 217] width 42 height 7
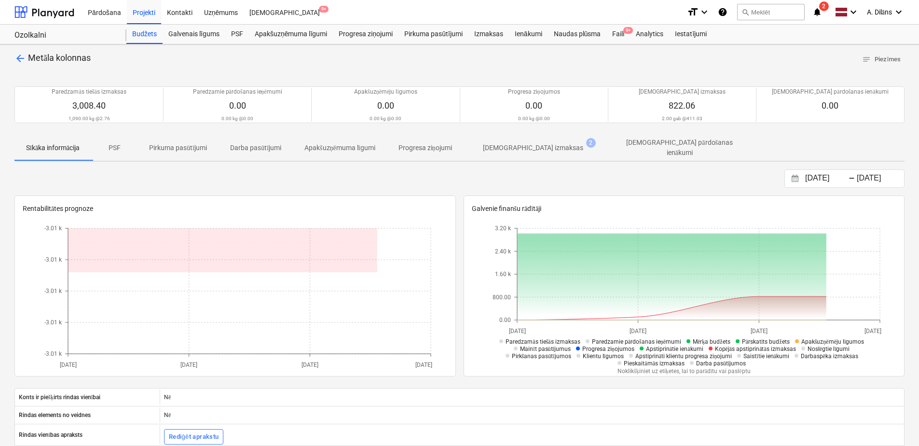
click at [546, 143] on p "[DEMOGRAPHIC_DATA] izmaksas" at bounding box center [533, 148] width 100 height 10
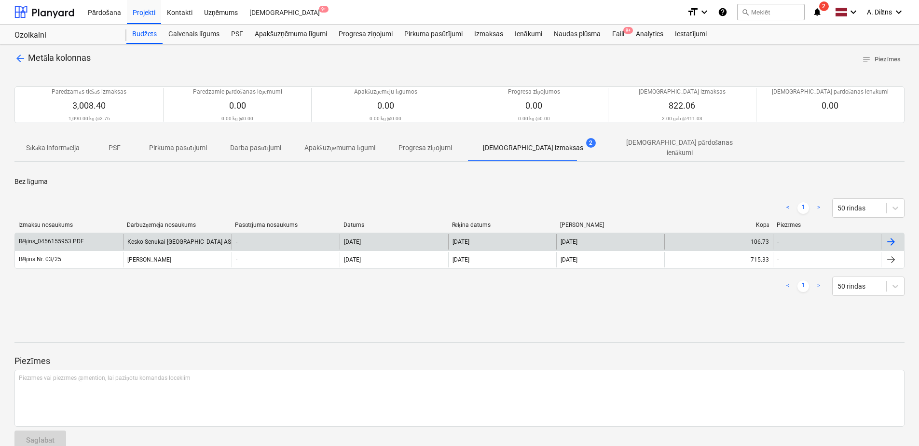
click at [400, 239] on div "[DATE]" at bounding box center [394, 241] width 108 height 15
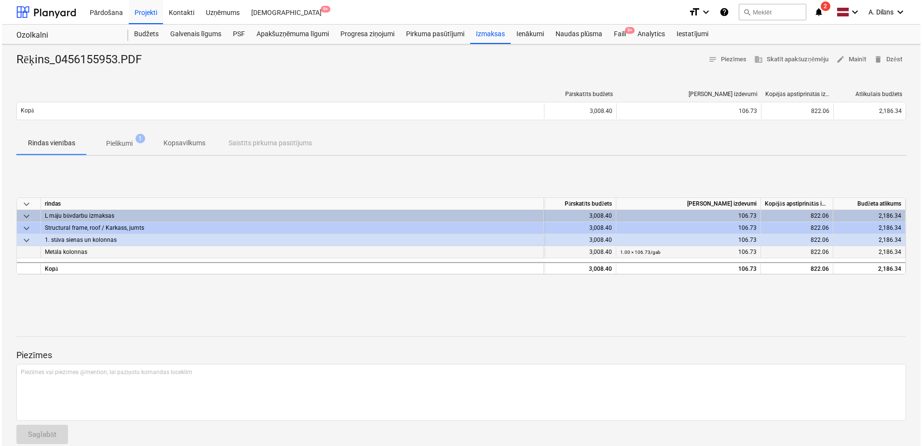
scroll to position [13, 0]
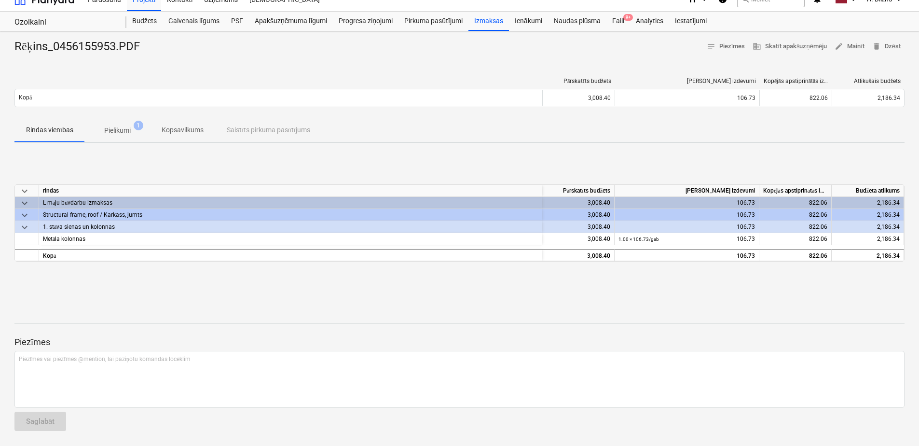
click at [126, 130] on p "Pielikumi" at bounding box center [117, 130] width 27 height 10
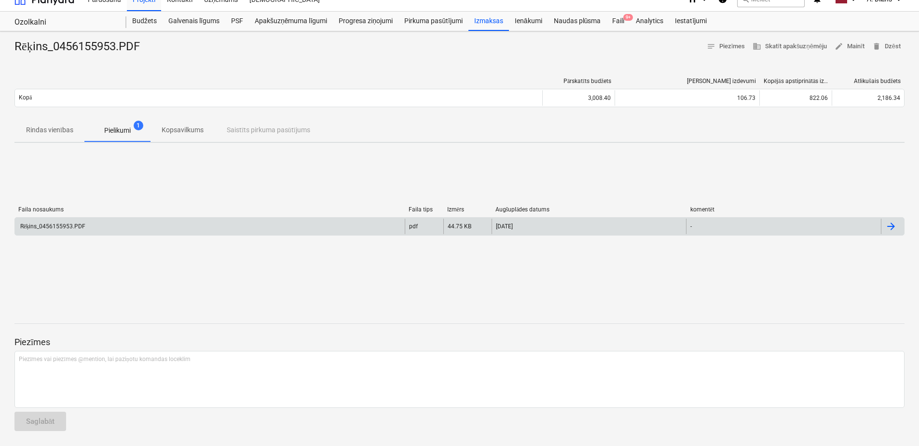
click at [192, 217] on div "Rēķins_0456155953.PDF pdf 44.75 KB [DATE] -" at bounding box center [459, 226] width 890 height 18
click at [48, 227] on div "Rēķins_0456155953.PDF" at bounding box center [52, 226] width 67 height 7
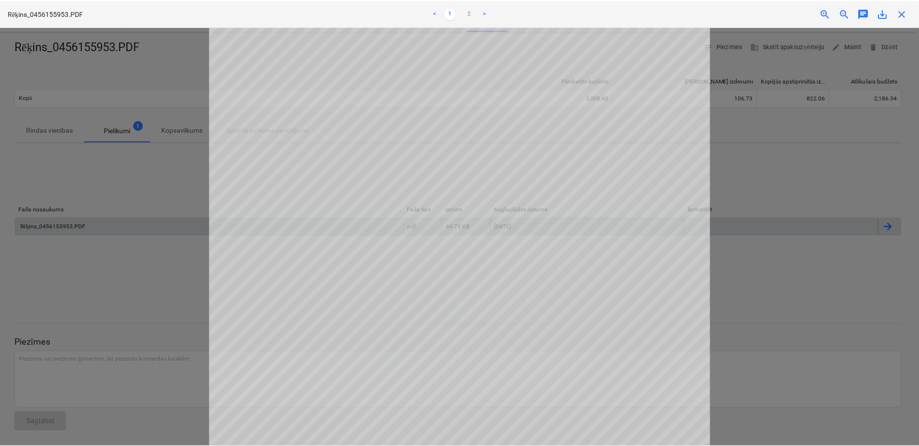
scroll to position [241, 0]
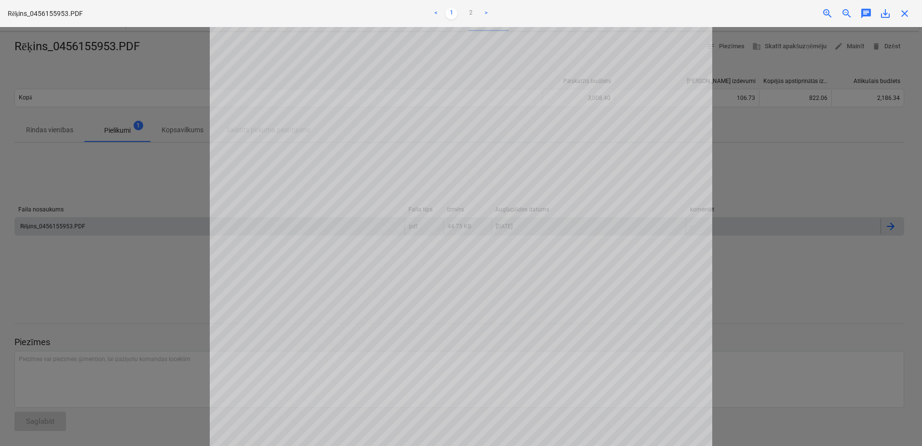
click at [127, 252] on div at bounding box center [461, 236] width 922 height 419
click at [902, 21] on div "Rēķins_0456155953.PDF < 1 2 > zoom_in zoom_out chat 0 save_alt close" at bounding box center [461, 13] width 922 height 27
click at [902, 15] on span "close" at bounding box center [905, 14] width 12 height 12
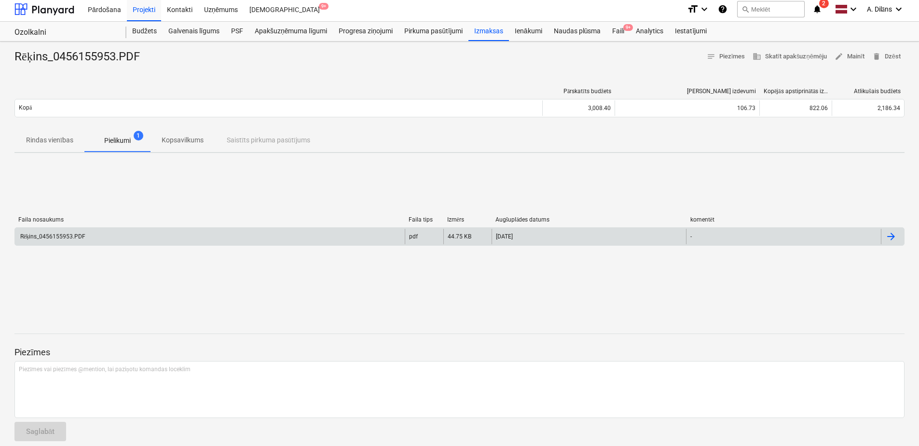
scroll to position [0, 0]
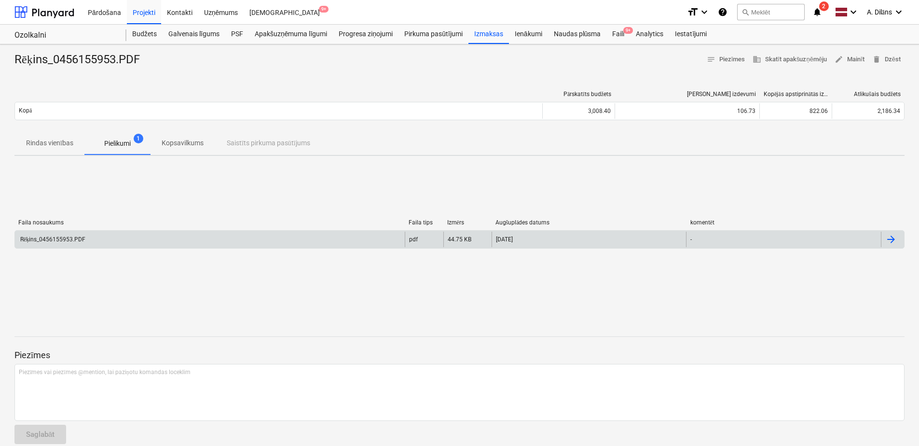
click at [51, 143] on p "Rindas vienības" at bounding box center [49, 143] width 47 height 10
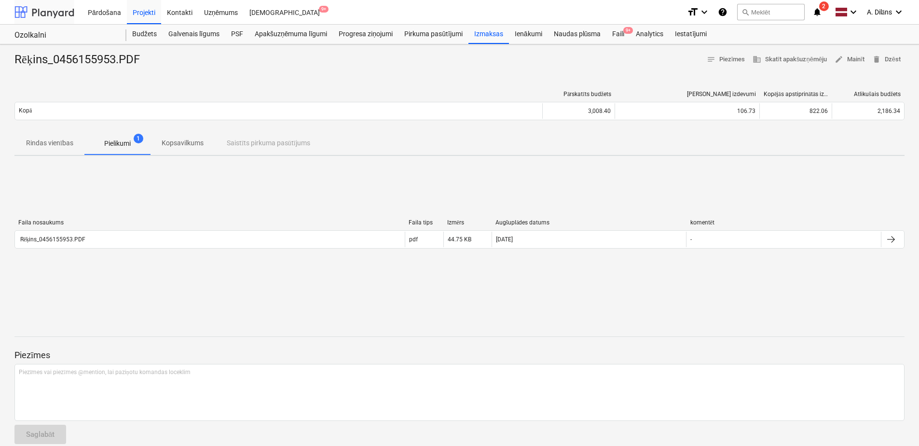
scroll to position [13, 0]
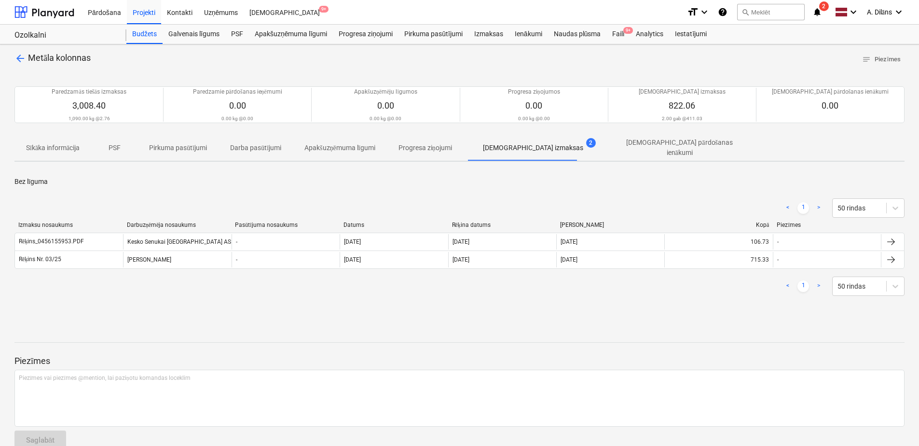
click at [21, 55] on span "arrow_back" at bounding box center [20, 59] width 12 height 12
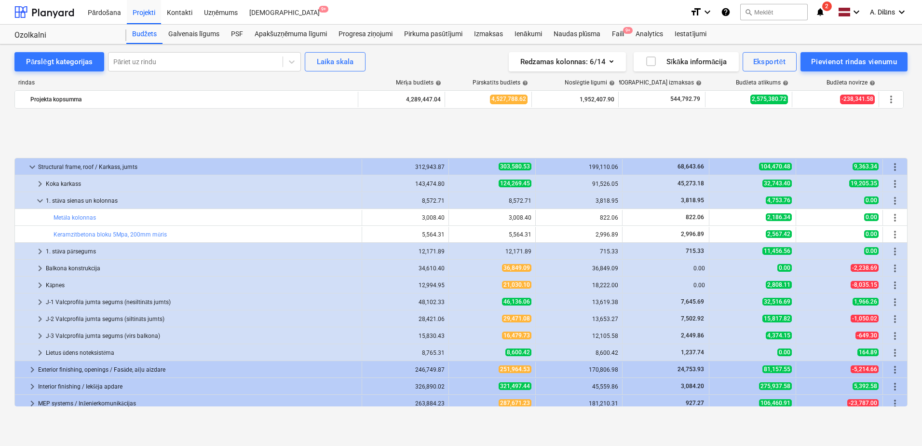
scroll to position [500, 0]
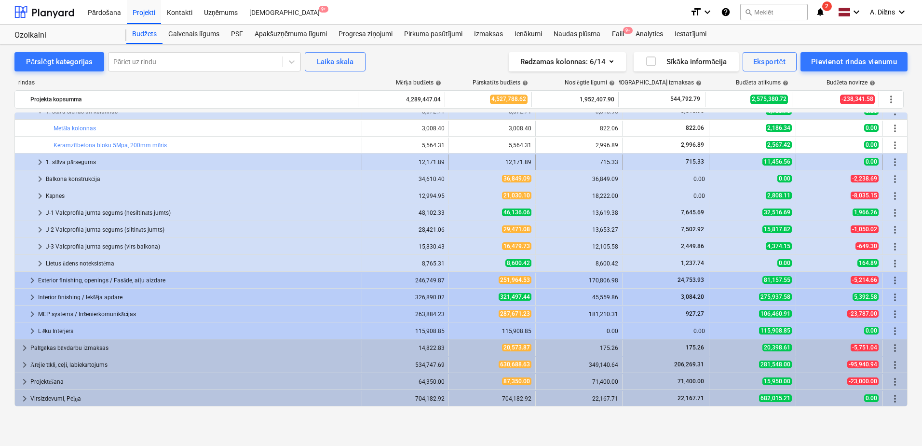
click at [39, 161] on span "keyboard_arrow_right" at bounding box center [40, 162] width 12 height 12
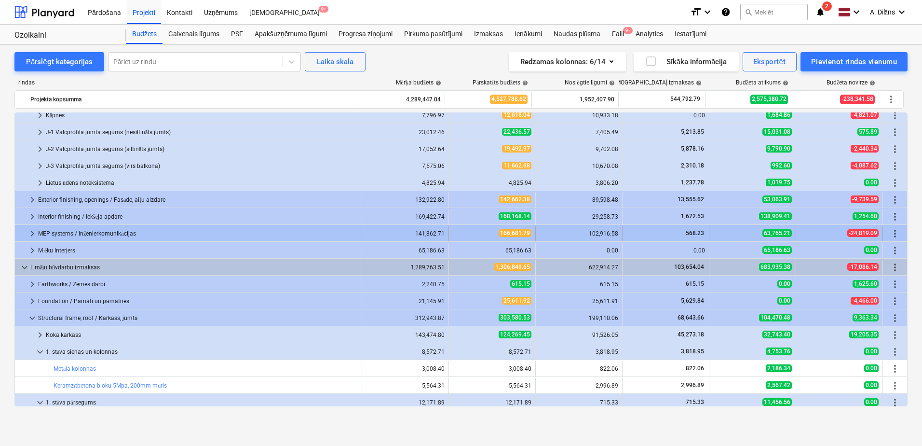
scroll to position [259, 0]
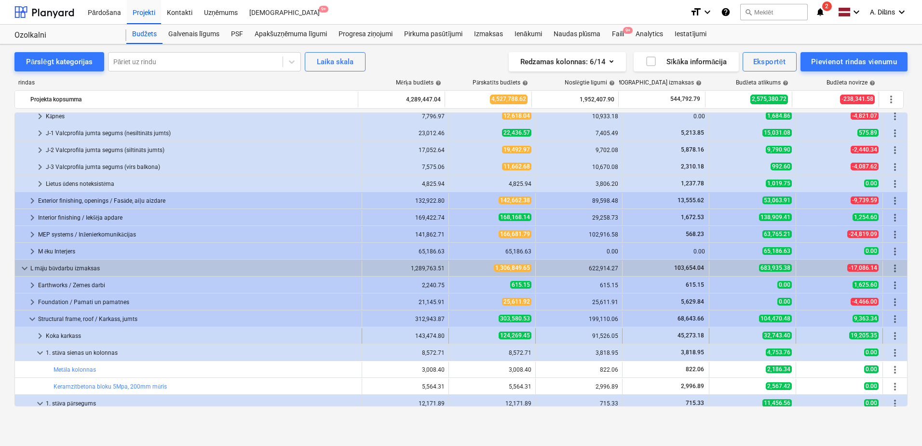
click at [37, 338] on span "keyboard_arrow_right" at bounding box center [40, 336] width 12 height 12
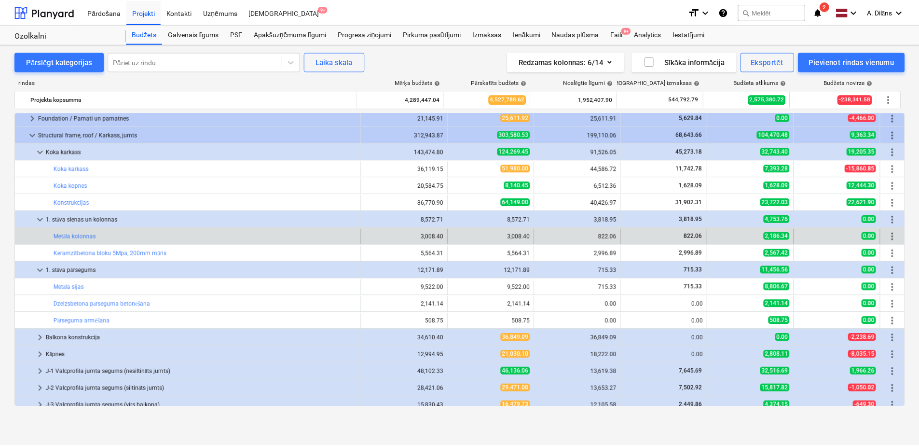
scroll to position [452, 0]
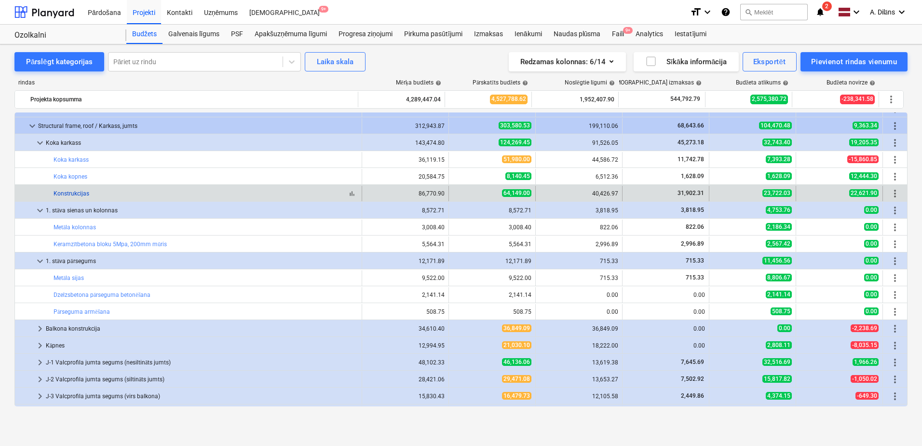
click at [80, 190] on link "Konstrukcijas" at bounding box center [72, 193] width 36 height 7
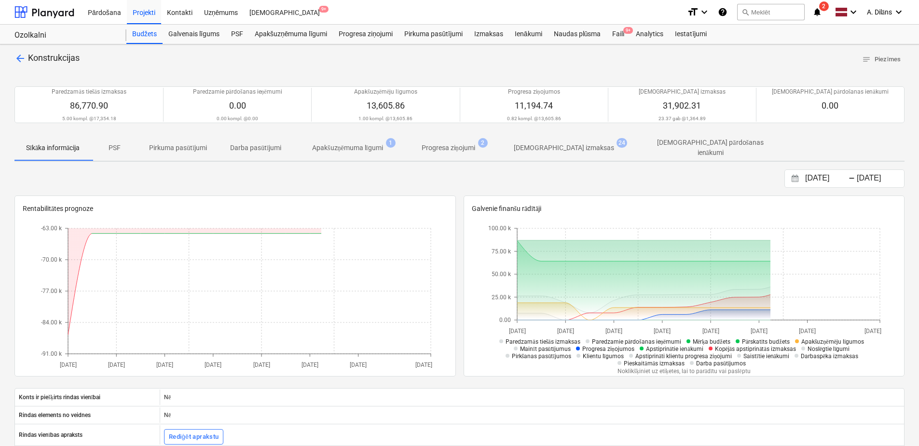
click at [368, 145] on p "Apakšuzņēmuma līgumi" at bounding box center [347, 148] width 71 height 10
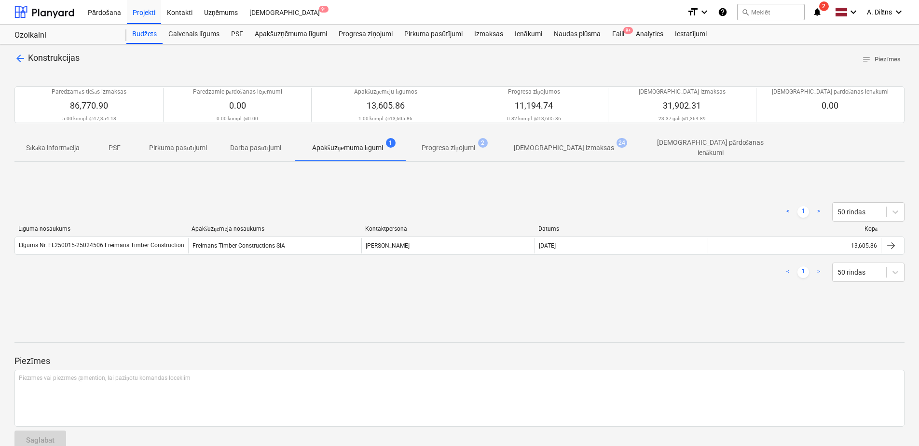
click at [446, 148] on p "Progresa ziņojumi" at bounding box center [449, 148] width 54 height 10
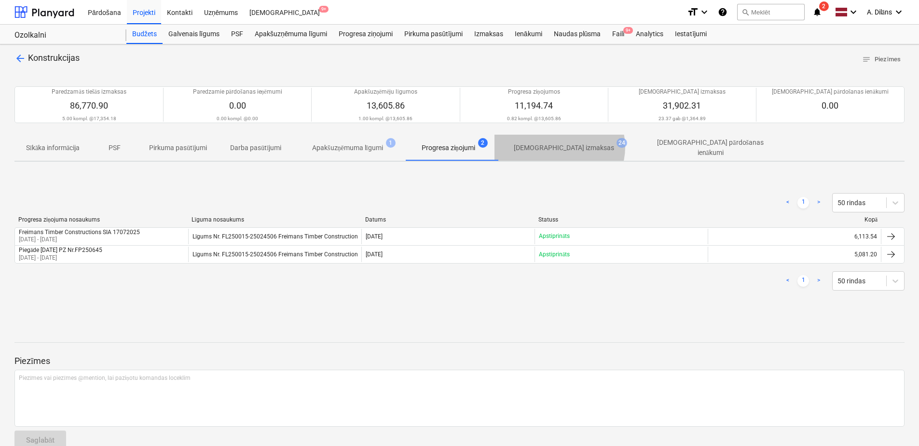
click at [563, 147] on p "[DEMOGRAPHIC_DATA] izmaksas" at bounding box center [564, 148] width 100 height 10
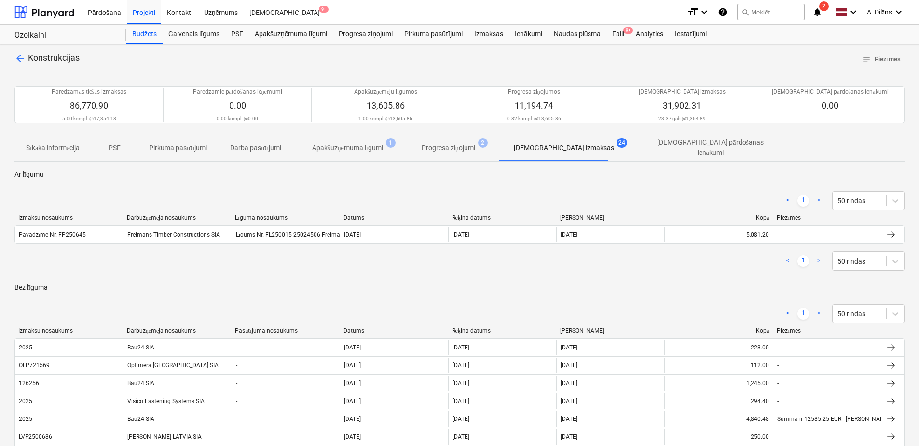
click at [475, 147] on p "Progresa ziņojumi" at bounding box center [449, 148] width 54 height 10
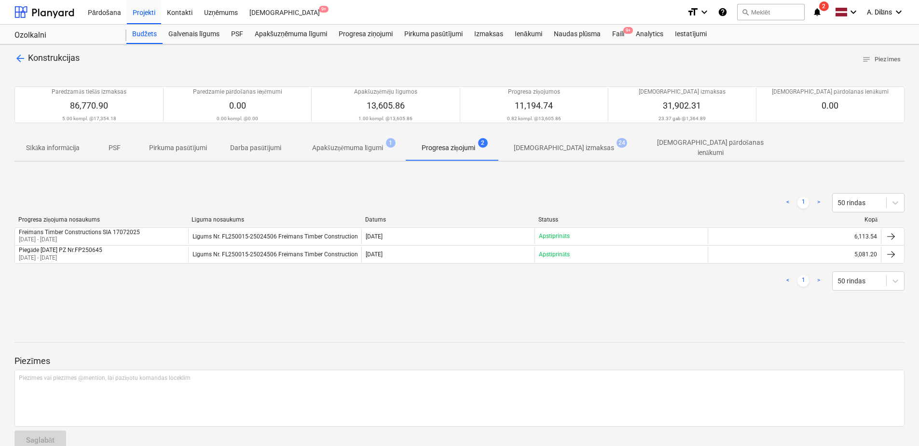
click at [557, 147] on p "[DEMOGRAPHIC_DATA] izmaksas" at bounding box center [564, 148] width 100 height 10
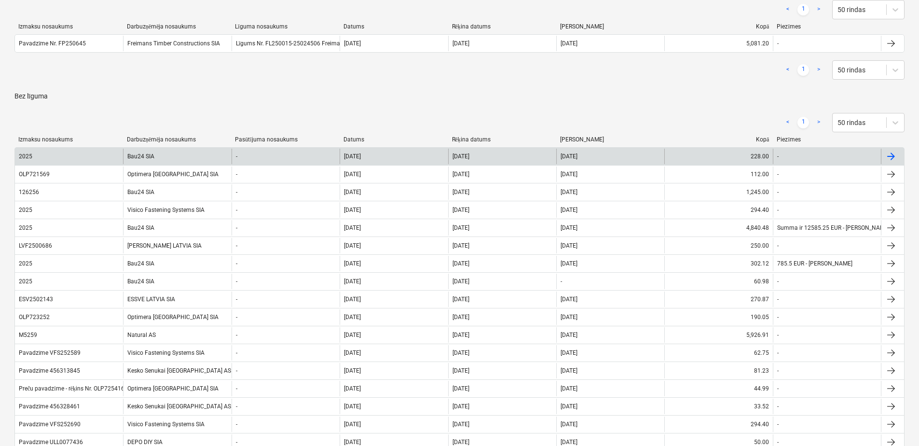
scroll to position [193, 0]
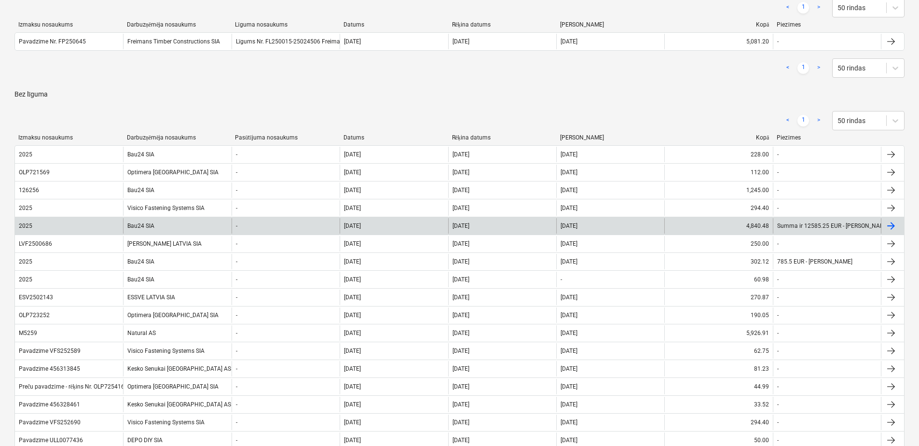
click at [146, 219] on div "Bau24 SIA" at bounding box center [177, 225] width 108 height 15
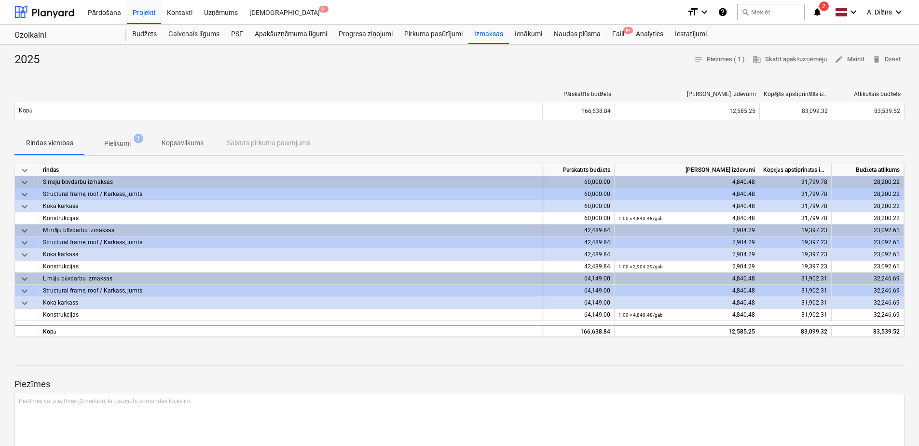
click at [132, 142] on span "Pielikumi 1" at bounding box center [117, 143] width 42 height 10
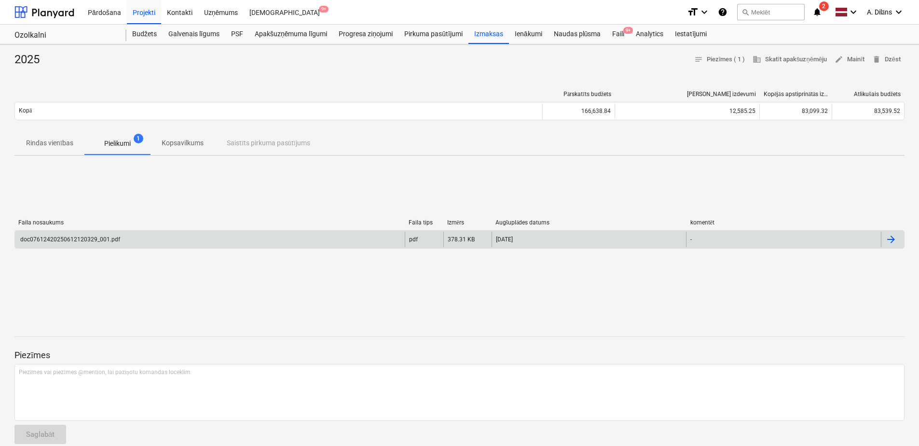
click at [96, 236] on div "doc07612420250612120329_001.pdf" at bounding box center [69, 239] width 101 height 7
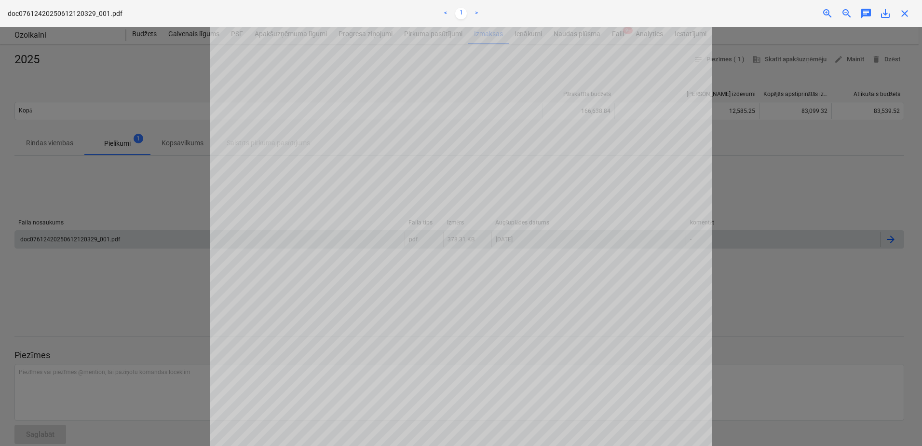
scroll to position [145, 0]
click at [126, 185] on div at bounding box center [461, 236] width 922 height 419
click at [903, 11] on span "close" at bounding box center [905, 14] width 12 height 12
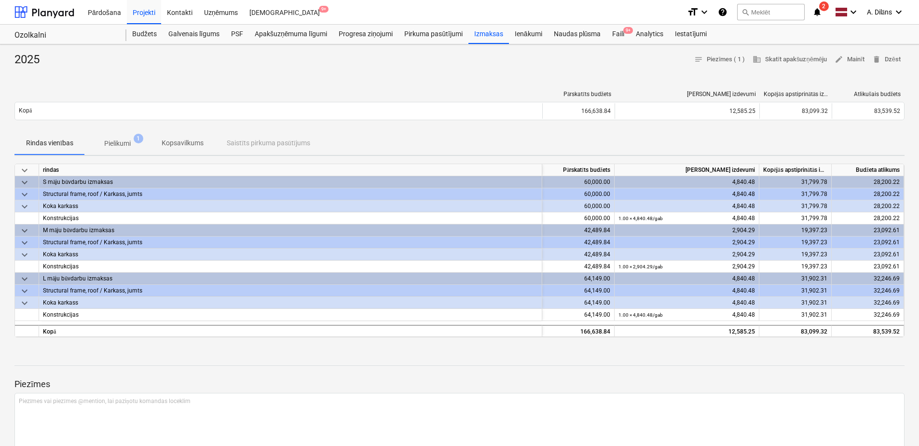
click at [119, 141] on p "Pielikumi" at bounding box center [117, 143] width 27 height 10
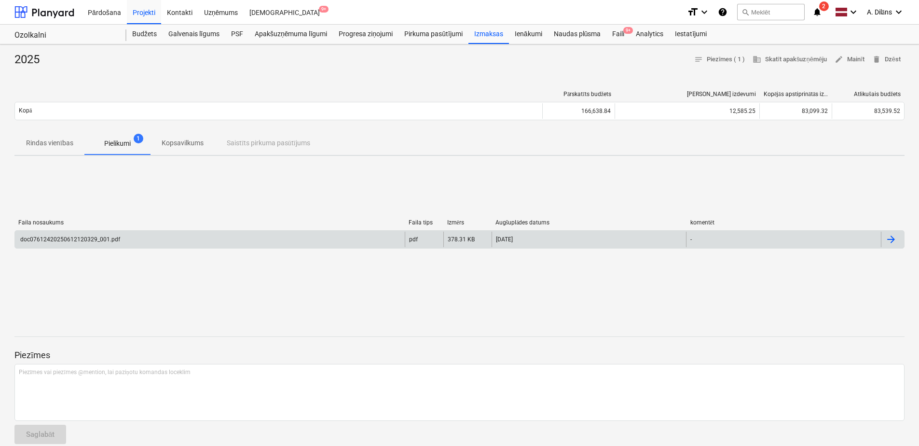
click at [82, 239] on div "doc07612420250612120329_001.pdf" at bounding box center [69, 239] width 101 height 7
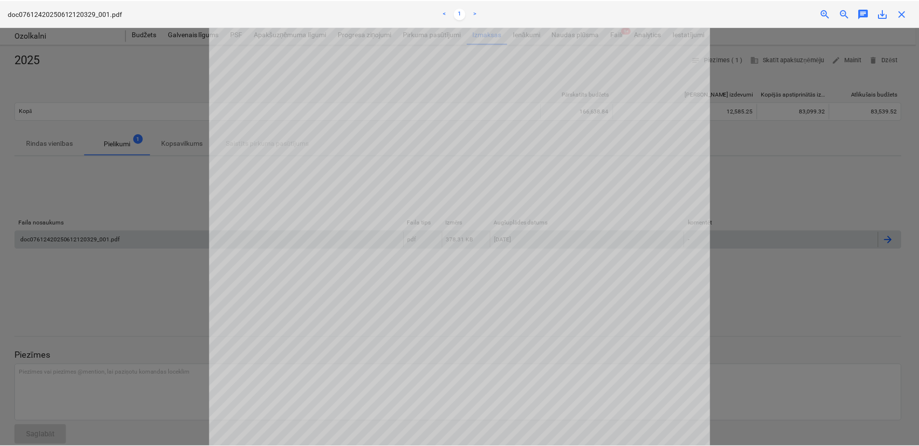
scroll to position [145, 0]
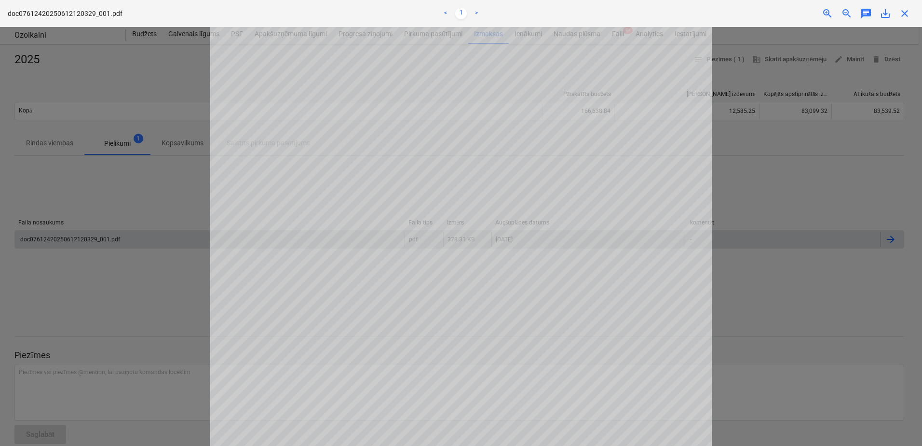
click at [906, 12] on span "close" at bounding box center [905, 14] width 12 height 12
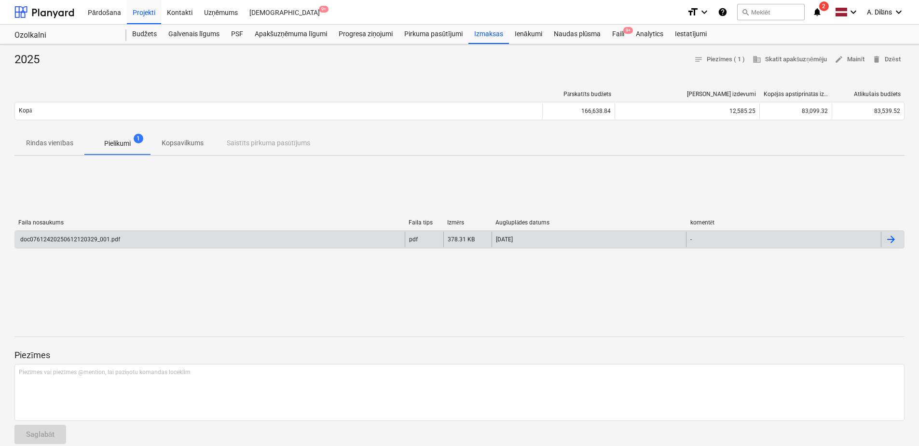
click at [40, 142] on p "Rindas vienības" at bounding box center [49, 143] width 47 height 10
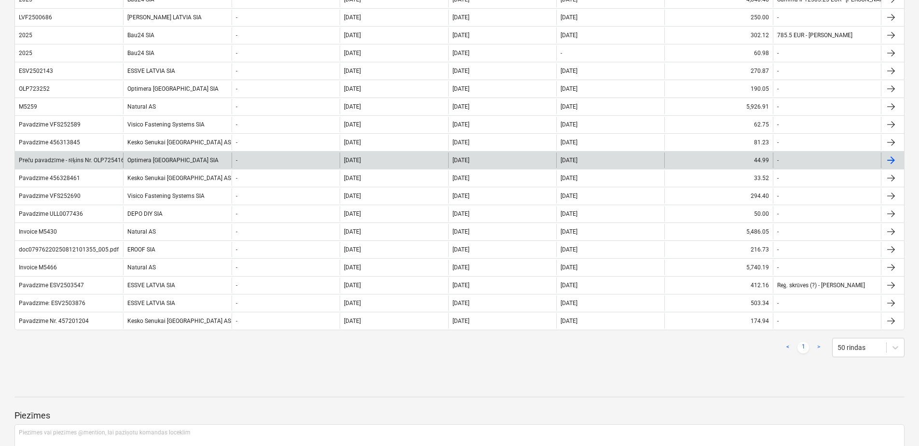
scroll to position [434, 0]
